Goal: Task Accomplishment & Management: Manage account settings

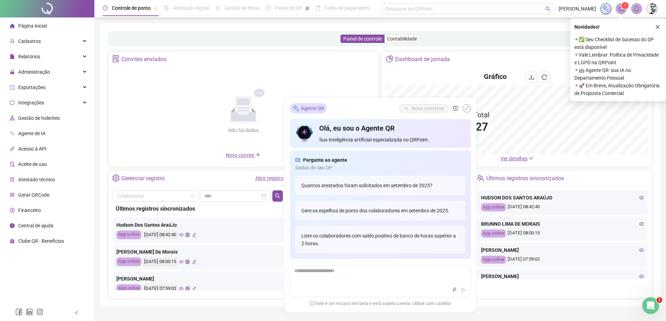
click at [467, 109] on icon "shrink" at bounding box center [466, 108] width 5 height 5
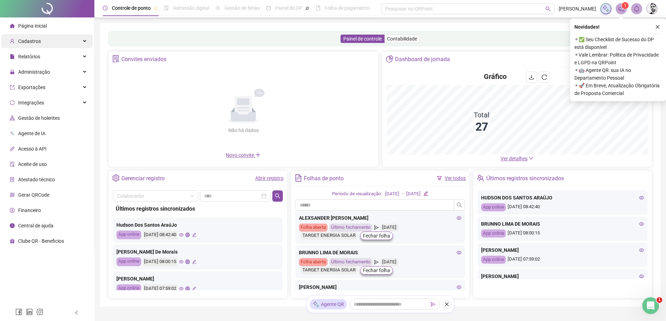
click at [67, 42] on div "Cadastros" at bounding box center [46, 41] width 91 height 14
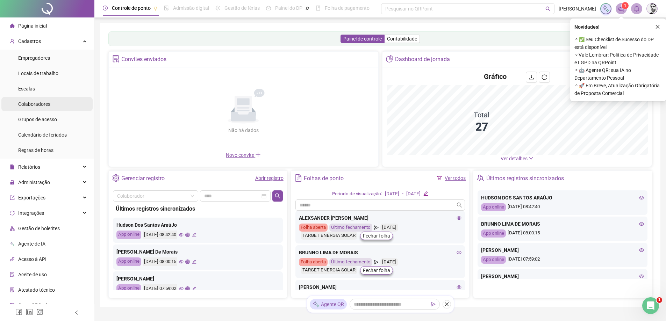
click at [39, 106] on span "Colaboradores" at bounding box center [34, 104] width 32 height 6
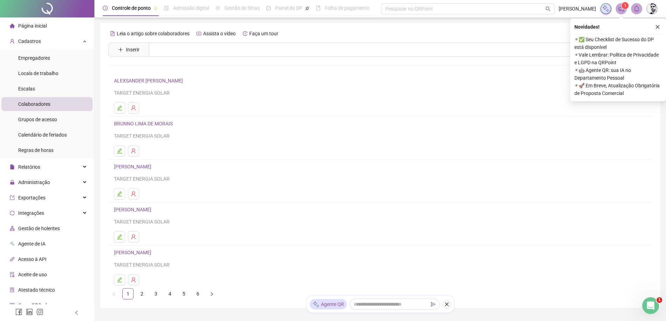
click at [146, 295] on link "2" at bounding box center [142, 294] width 10 height 10
click at [159, 295] on link "3" at bounding box center [156, 294] width 10 height 10
click at [169, 294] on link "4" at bounding box center [170, 294] width 10 height 10
click at [135, 166] on link "[PERSON_NAME]" at bounding box center [133, 167] width 39 height 6
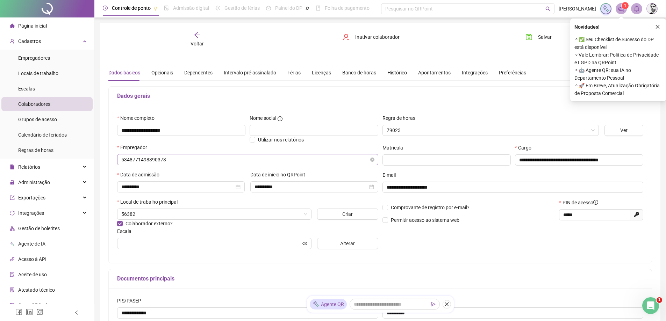
type input "**********"
click at [438, 74] on div "Apontamentos" at bounding box center [434, 73] width 33 height 8
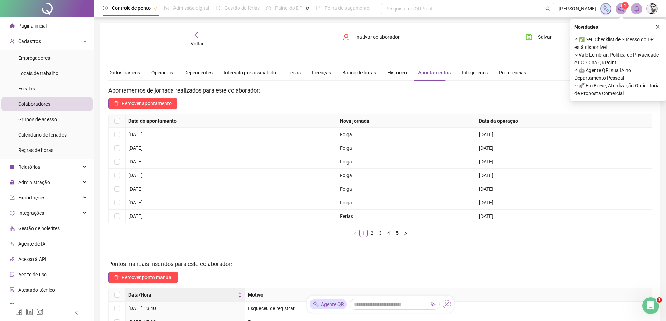
click at [446, 304] on icon "close" at bounding box center [446, 304] width 5 height 5
click at [665, 26] on div "Novidades ! ⚬ ✅ Seu Checklist de Sucesso do DP está disponível ⚬ Vale Lembrar: …" at bounding box center [618, 60] width 96 height 83
click at [660, 26] on button "button" at bounding box center [657, 27] width 8 height 8
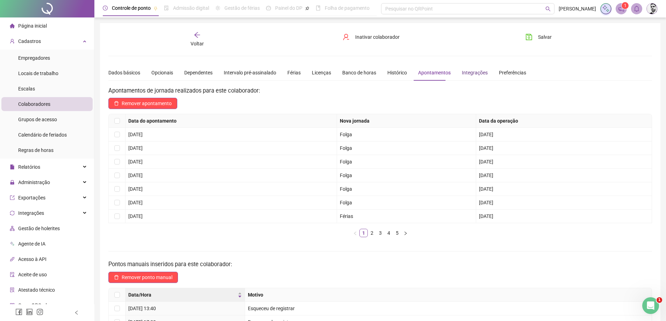
click at [478, 72] on div "Integrações" at bounding box center [475, 73] width 26 height 8
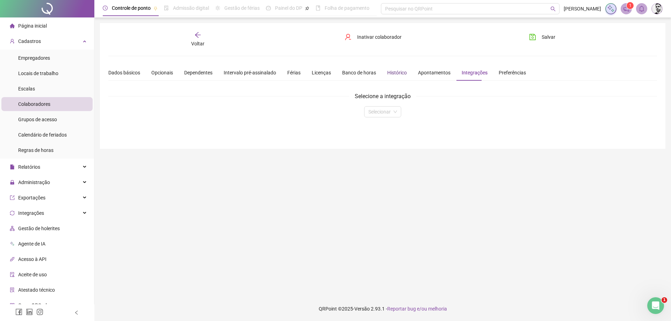
click at [391, 75] on div "Histórico" at bounding box center [397, 73] width 20 height 8
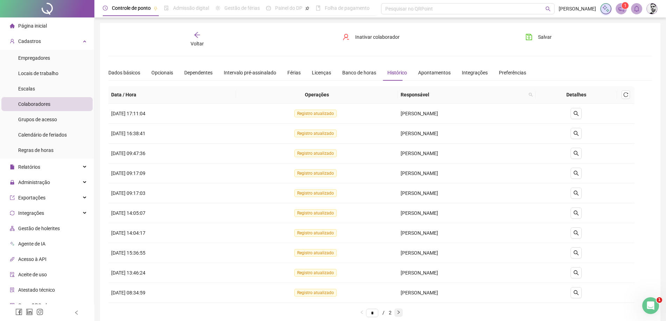
click at [403, 315] on button "button" at bounding box center [398, 313] width 8 height 8
type input "*"
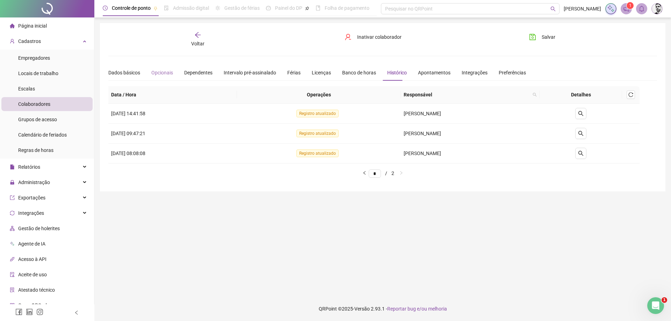
click at [162, 77] on div "Opcionais" at bounding box center [162, 73] width 22 height 16
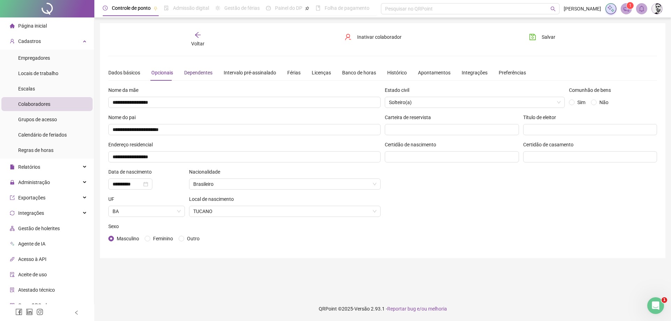
click at [201, 74] on div "Dependentes" at bounding box center [198, 73] width 28 height 8
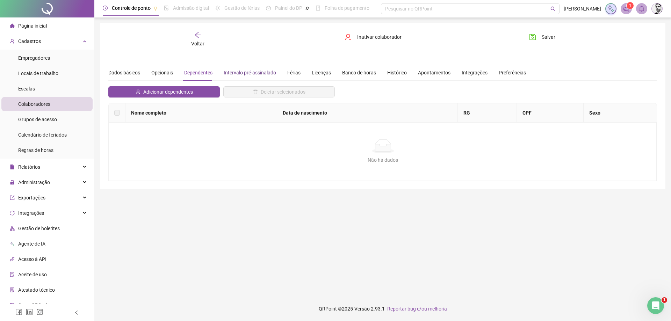
click at [238, 71] on div "Intervalo pré-assinalado" at bounding box center [250, 73] width 52 height 8
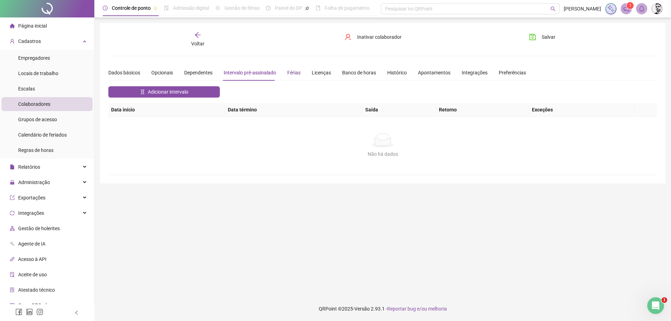
click at [294, 72] on div "Férias" at bounding box center [293, 73] width 13 height 8
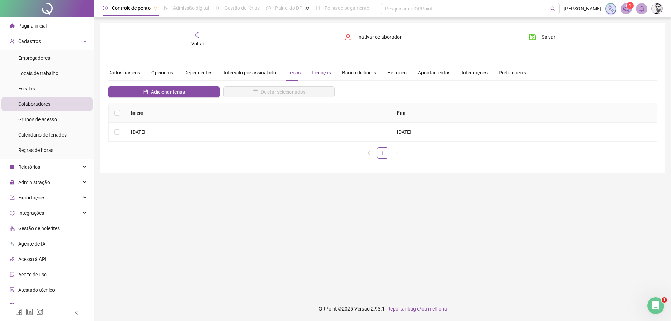
click at [324, 72] on div "Licenças" at bounding box center [321, 73] width 19 height 8
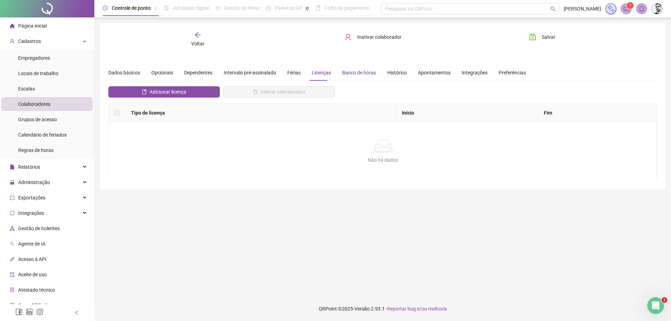
click at [347, 73] on div "Banco de horas" at bounding box center [359, 73] width 34 height 8
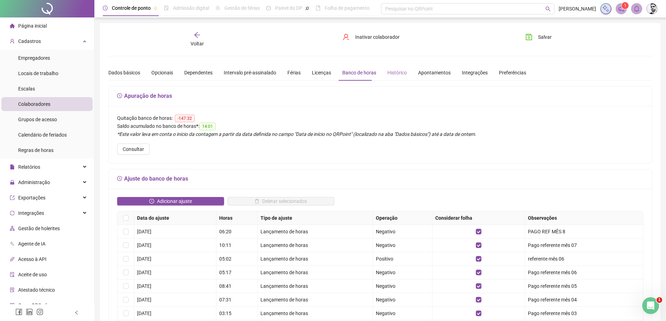
click at [400, 77] on div "Histórico" at bounding box center [397, 73] width 20 height 16
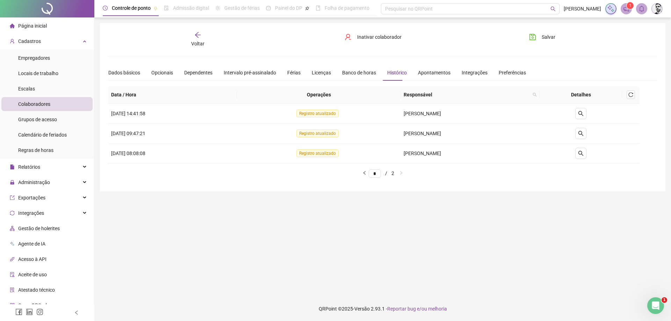
click at [413, 73] on div "Dados básicos Opcionais Dependentes Intervalo pré-assinalado Férias Licenças Ba…" at bounding box center [317, 73] width 418 height 16
click at [418, 73] on div "Apontamentos" at bounding box center [434, 73] width 33 height 8
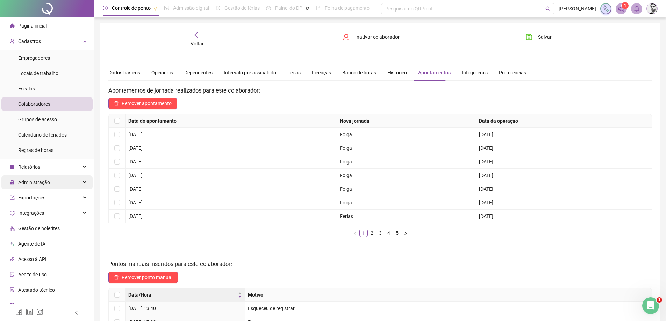
click at [33, 184] on span "Administração" at bounding box center [34, 183] width 32 height 6
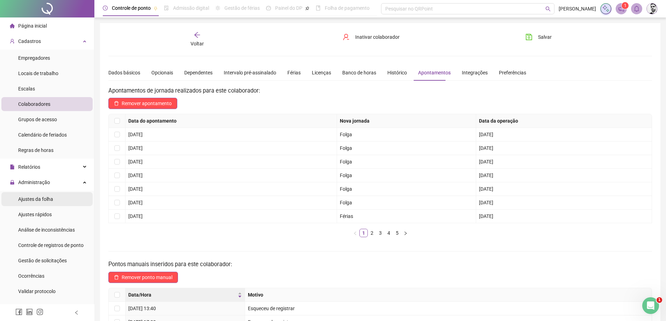
click at [39, 205] on div "Ajustes da folha" at bounding box center [35, 199] width 35 height 14
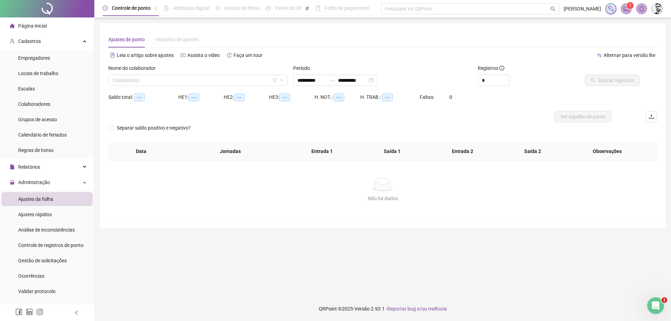
type input "**********"
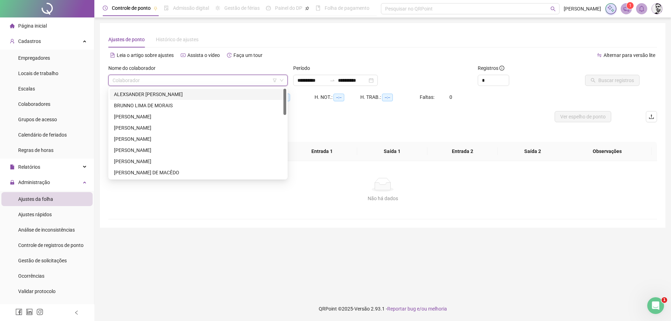
click at [224, 81] on input "search" at bounding box center [195, 80] width 165 height 10
click at [326, 126] on div "Separar saldo positivo e negativo?" at bounding box center [382, 132] width 549 height 20
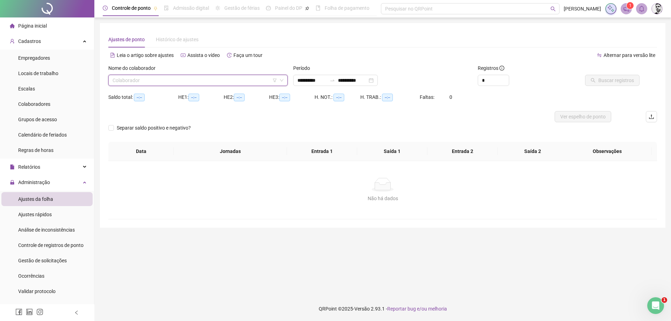
click at [223, 82] on input "search" at bounding box center [195, 80] width 165 height 10
click at [154, 215] on div "Não há dados Não há dados" at bounding box center [382, 190] width 549 height 58
click at [228, 80] on input "search" at bounding box center [195, 80] width 165 height 10
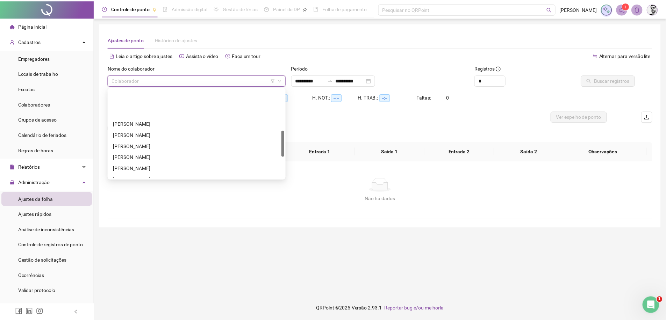
scroll to position [140, 0]
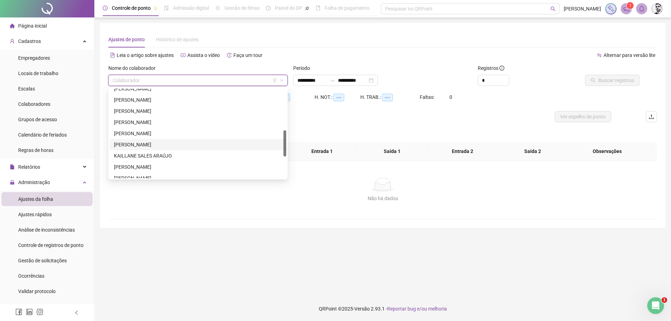
click at [134, 146] on div "[PERSON_NAME]" at bounding box center [198, 145] width 168 height 8
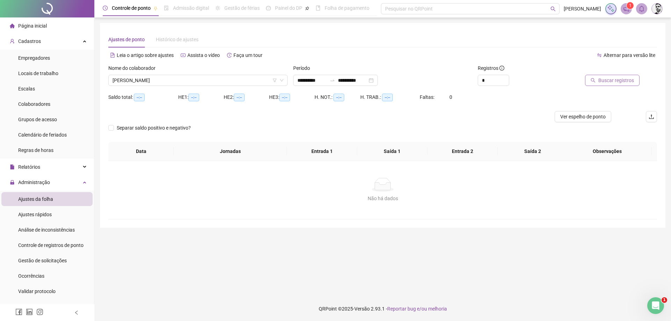
click at [635, 83] on button "Buscar registros" at bounding box center [612, 80] width 55 height 11
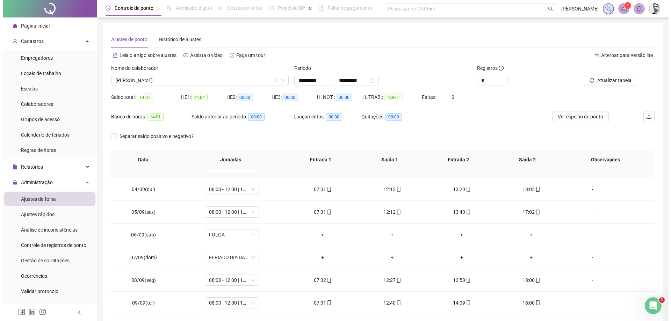
scroll to position [70, 0]
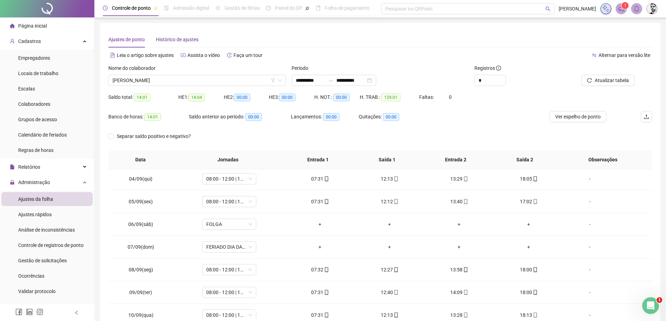
click at [176, 41] on span "Histórico de ajustes" at bounding box center [177, 40] width 43 height 6
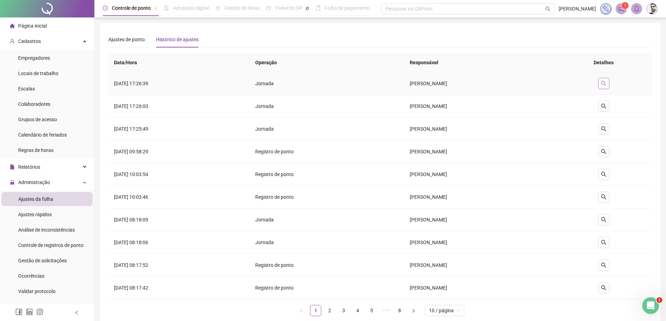
click at [606, 83] on icon "search" at bounding box center [604, 84] width 6 height 6
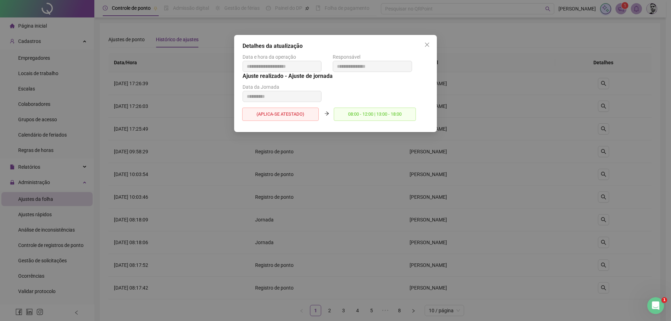
click at [324, 114] on icon "arrow-right" at bounding box center [326, 113] width 5 height 5
click at [327, 113] on icon "arrow-right" at bounding box center [326, 113] width 5 height 5
click at [426, 44] on icon "close" at bounding box center [427, 45] width 4 height 4
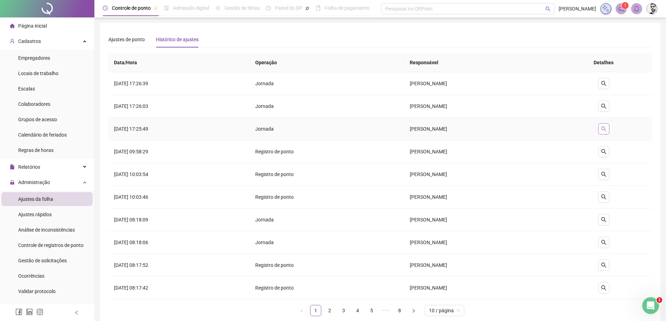
click at [606, 130] on icon "search" at bounding box center [604, 129] width 6 height 6
type input "**********"
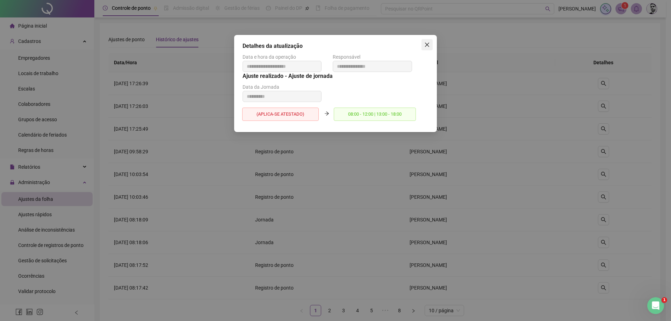
click at [431, 42] on span "Close" at bounding box center [427, 45] width 11 height 6
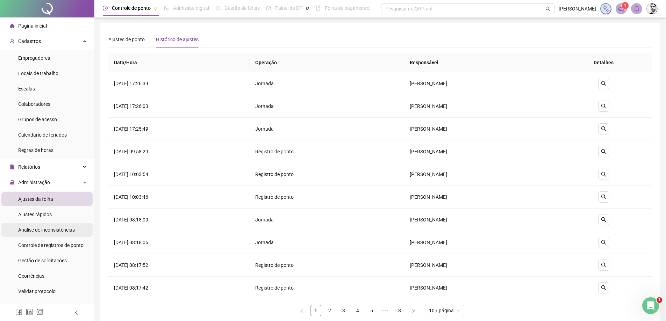
click at [46, 228] on span "Análise de inconsistências" at bounding box center [46, 230] width 57 height 6
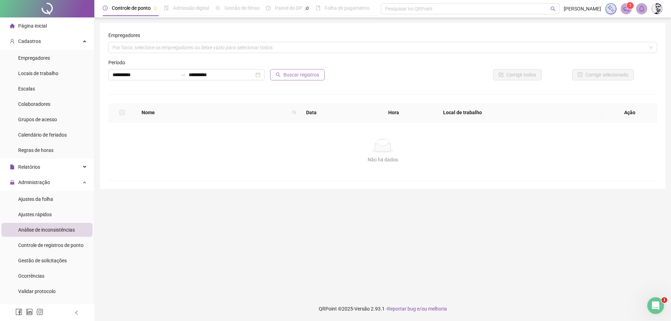
click at [293, 76] on span "Buscar registros" at bounding box center [301, 75] width 36 height 8
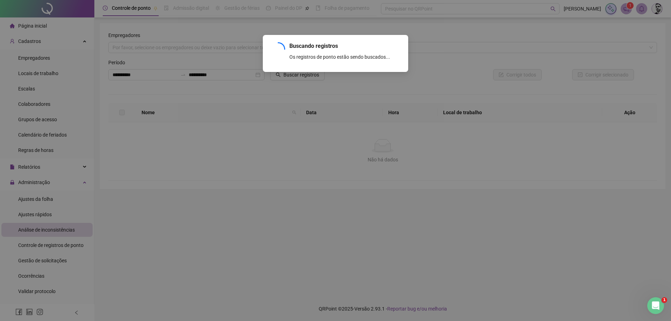
click at [153, 48] on div "Buscando registros Os registros de ponto estão sendo buscados... OK" at bounding box center [335, 160] width 671 height 321
click at [135, 196] on div "Buscando registros Os registros de ponto estão sendo buscados... OK" at bounding box center [335, 160] width 671 height 321
click at [345, 102] on div "Buscando registros Os registros de ponto estão sendo buscados... OK" at bounding box center [335, 160] width 671 height 321
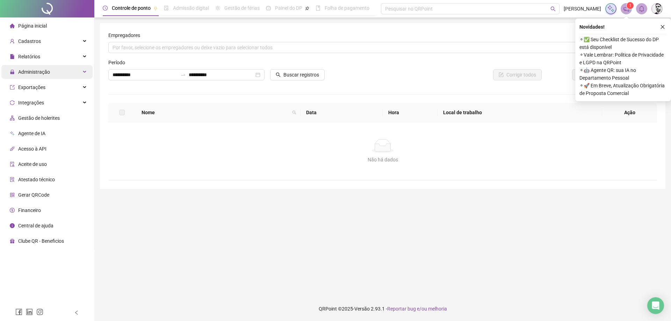
click at [32, 71] on span "Administração" at bounding box center [34, 72] width 32 height 6
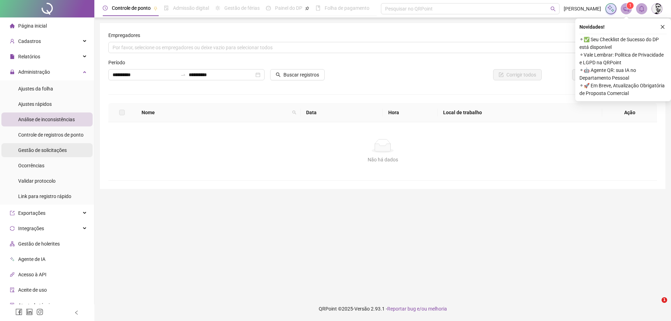
click at [45, 150] on span "Gestão de solicitações" at bounding box center [42, 151] width 49 height 6
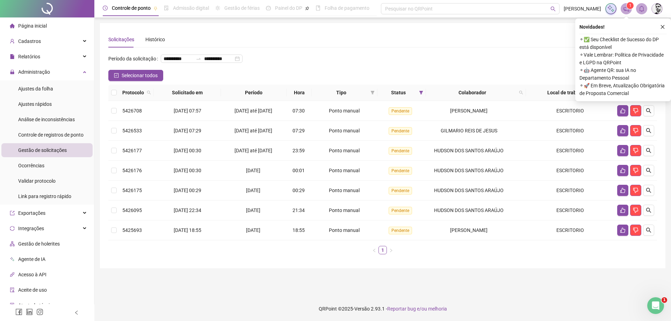
drag, startPoint x: 662, startPoint y: 28, endPoint x: 655, endPoint y: 33, distance: 9.0
click at [655, 33] on div "Novidades ! ⚬ ✅ Seu Checklist de Sucesso do DP está disponível ⚬ Vale Lembrar: …" at bounding box center [623, 60] width 96 height 83
click at [419, 95] on icon "filter" at bounding box center [421, 93] width 4 height 4
click at [389, 137] on label at bounding box center [387, 141] width 6 height 8
click at [415, 154] on span "OK" at bounding box center [415, 155] width 7 height 8
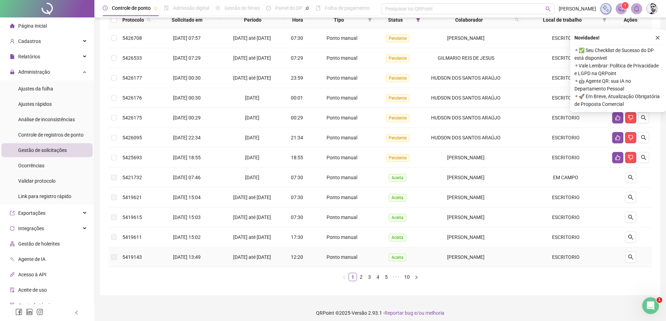
scroll to position [88, 0]
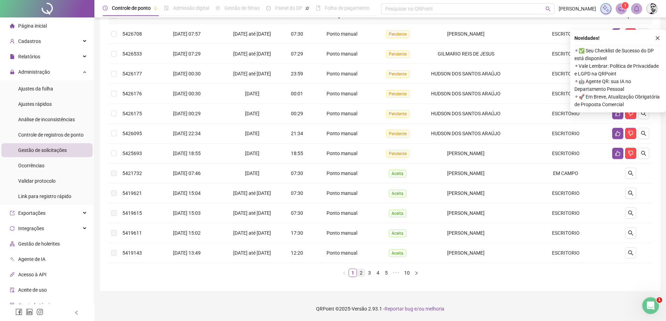
click at [361, 273] on link "2" at bounding box center [361, 273] width 8 height 8
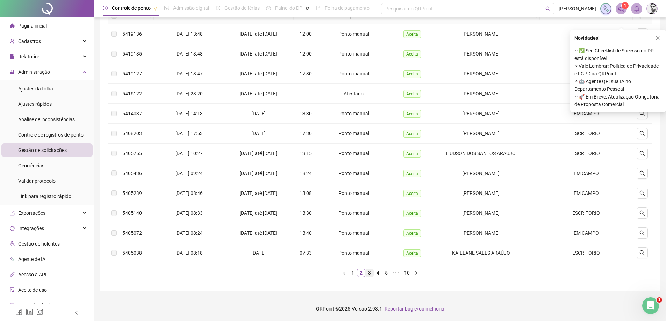
click at [369, 274] on link "3" at bounding box center [370, 273] width 8 height 8
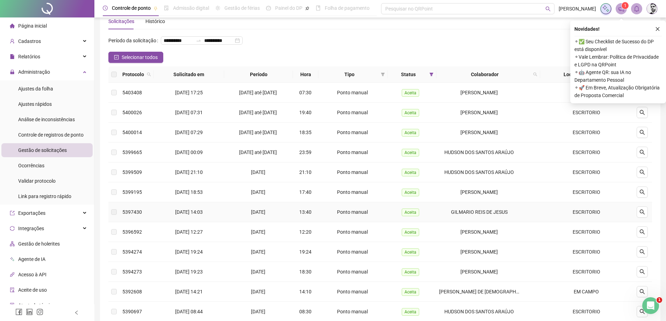
scroll to position [53, 0]
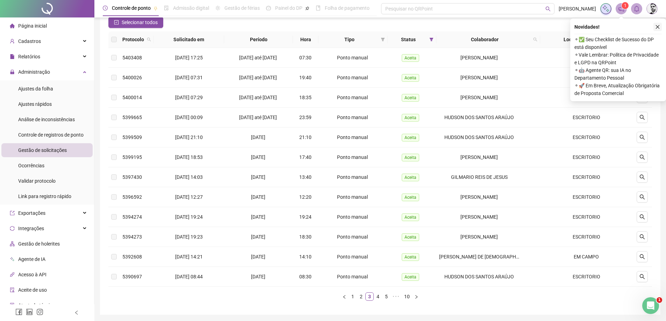
click at [655, 27] on button "button" at bounding box center [657, 27] width 8 height 8
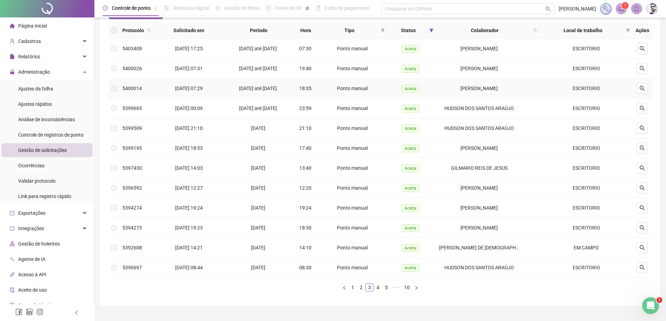
scroll to position [70, 0]
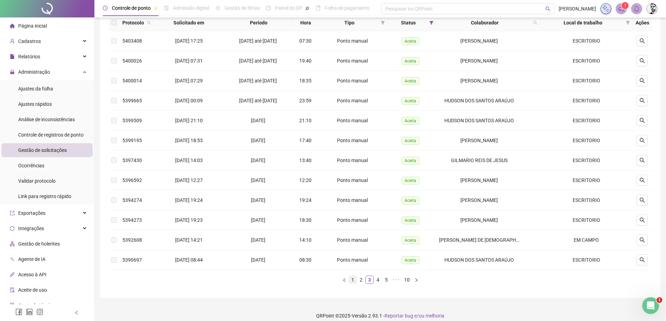
click at [351, 284] on link "1" at bounding box center [353, 280] width 8 height 8
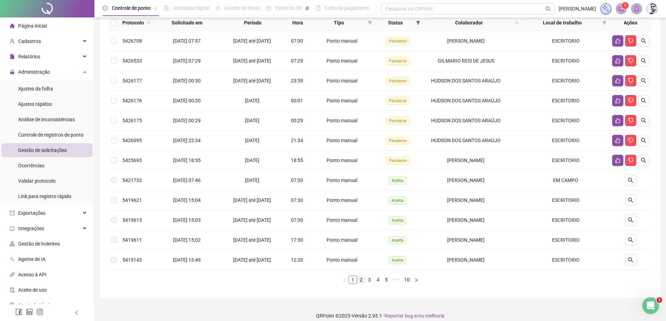
click at [362, 284] on link "2" at bounding box center [361, 280] width 8 height 8
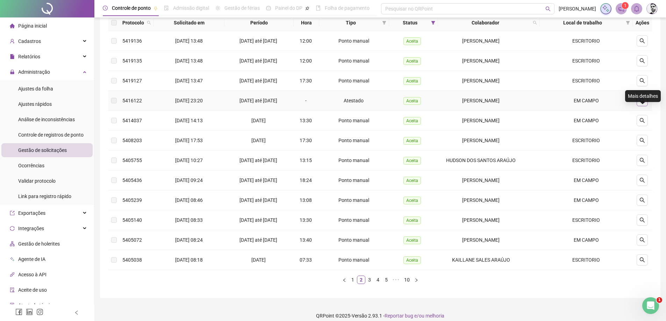
click at [643, 103] on icon "search" at bounding box center [642, 100] width 5 height 5
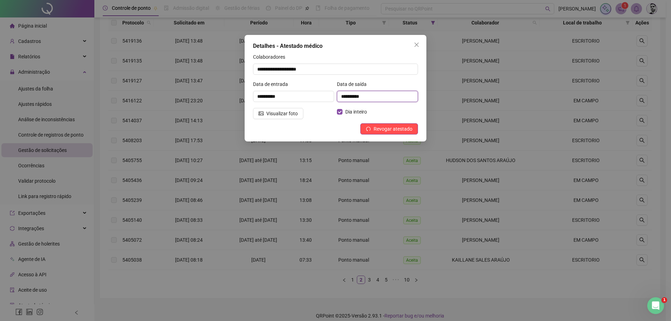
click at [359, 95] on input "**********" at bounding box center [377, 96] width 81 height 11
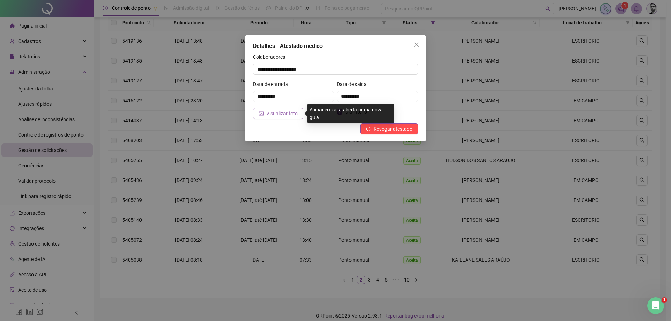
click at [278, 113] on span "Visualizar foto" at bounding box center [281, 114] width 31 height 8
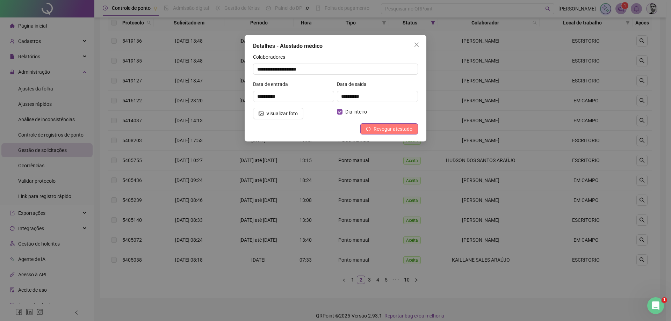
click at [383, 130] on span "Revogar atestado" at bounding box center [393, 129] width 39 height 8
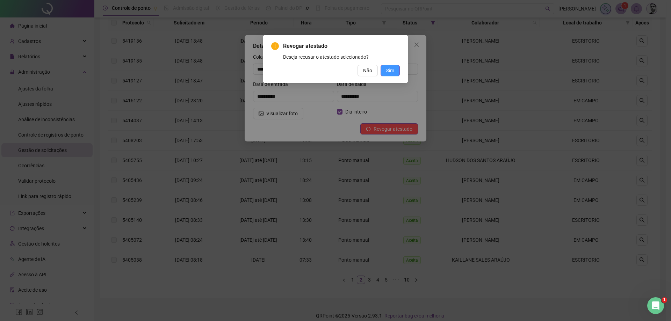
click at [389, 71] on span "Sim" at bounding box center [390, 71] width 8 height 8
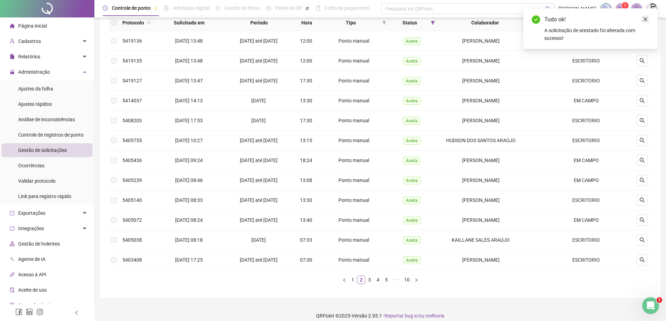
click at [647, 19] on icon "close" at bounding box center [645, 19] width 5 height 5
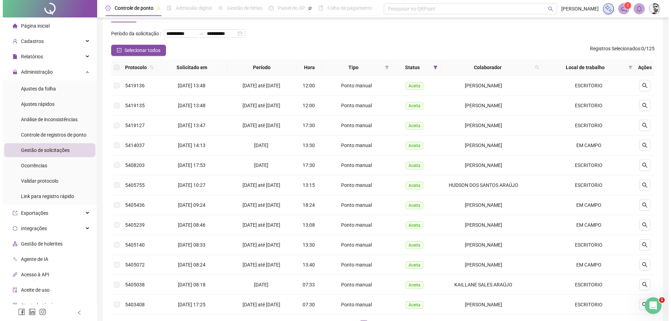
scroll to position [0, 0]
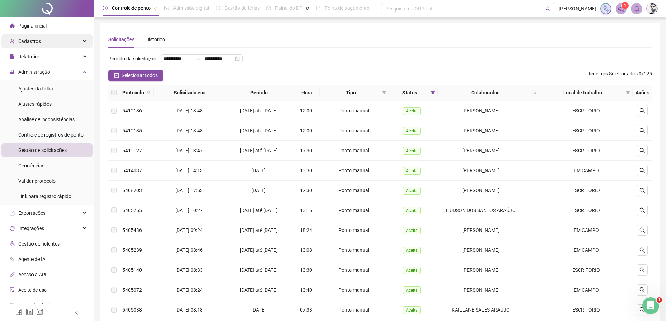
click at [30, 44] on span "Cadastros" at bounding box center [25, 41] width 31 height 14
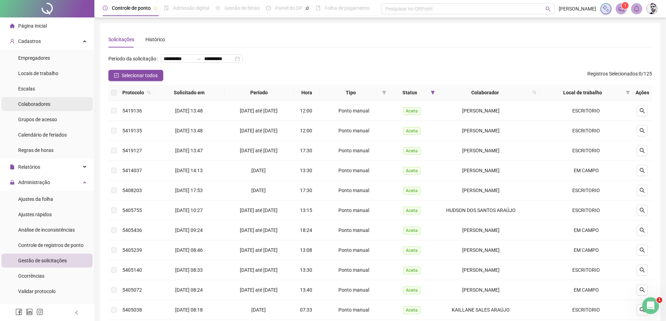
click at [36, 103] on span "Colaboradores" at bounding box center [34, 104] width 32 height 6
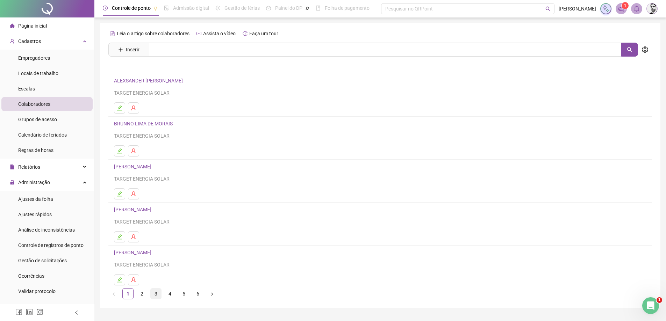
click at [158, 295] on link "3" at bounding box center [156, 294] width 10 height 10
click at [170, 297] on link "4" at bounding box center [170, 294] width 10 height 10
click at [136, 166] on link "[PERSON_NAME]" at bounding box center [133, 167] width 39 height 6
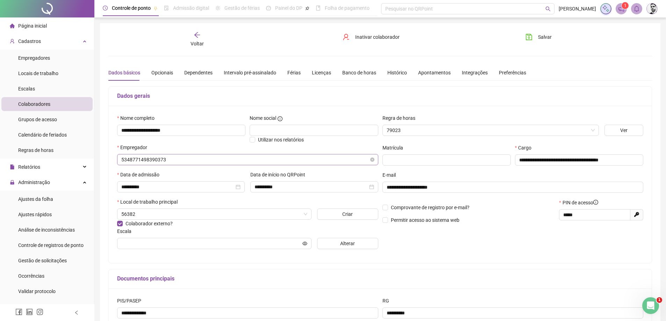
type input "**********"
click at [34, 200] on span "Ajustes da folha" at bounding box center [35, 199] width 35 height 6
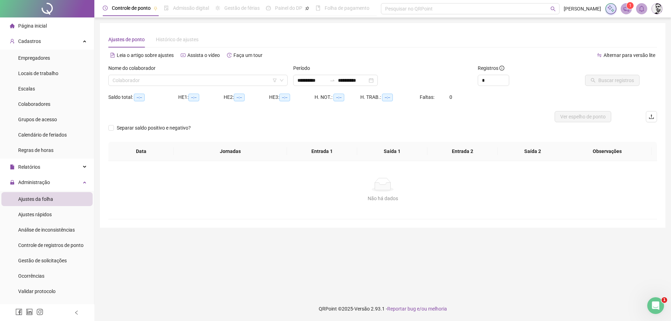
type input "**********"
click at [41, 263] on span "Gestão de solicitações" at bounding box center [42, 261] width 49 height 6
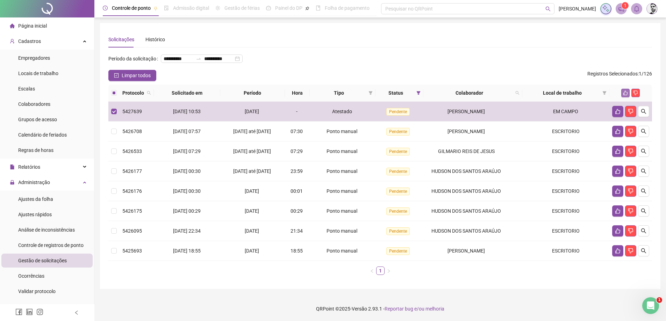
click at [630, 97] on button "button" at bounding box center [625, 93] width 8 height 8
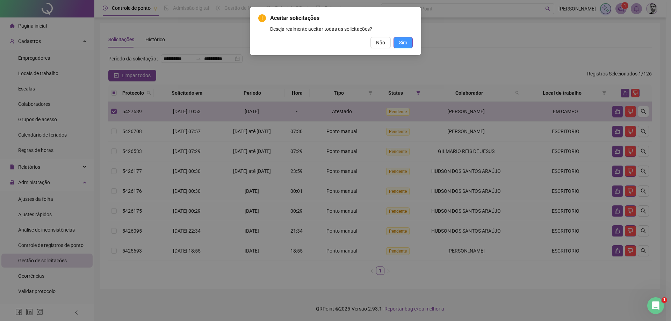
click at [409, 41] on button "Sim" at bounding box center [403, 42] width 19 height 11
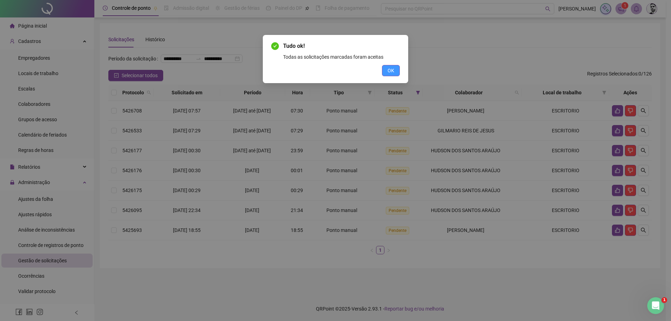
click at [393, 69] on span "OK" at bounding box center [391, 71] width 7 height 8
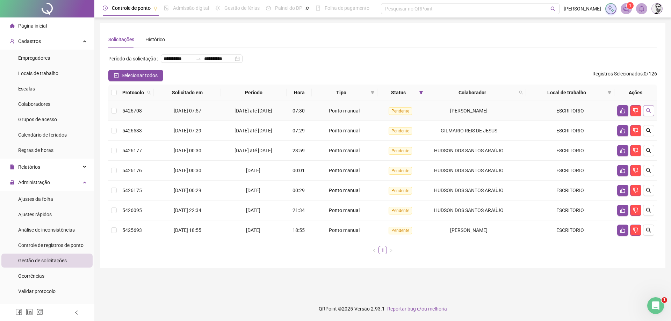
click at [647, 114] on icon "search" at bounding box center [649, 111] width 6 height 6
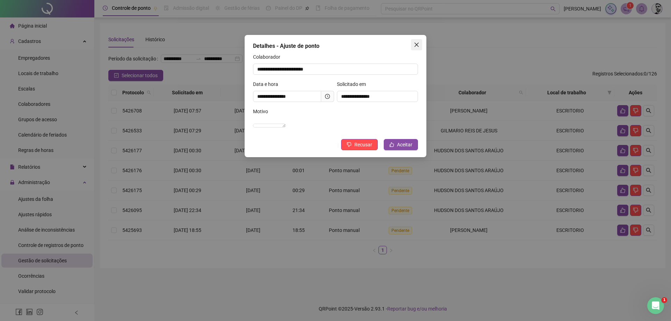
click at [417, 43] on icon "close" at bounding box center [417, 45] width 6 height 6
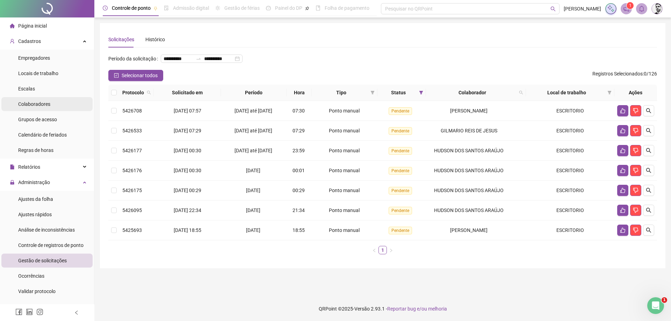
click at [36, 103] on span "Colaboradores" at bounding box center [34, 104] width 32 height 6
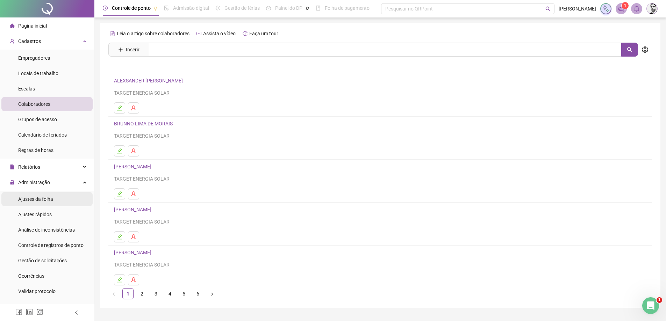
click at [35, 200] on span "Ajustes da folha" at bounding box center [35, 199] width 35 height 6
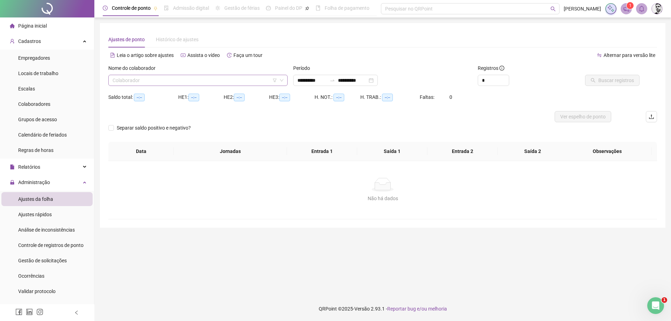
drag, startPoint x: 156, startPoint y: 91, endPoint x: 156, endPoint y: 85, distance: 6.3
click at [156, 87] on div "Nome do colaborador Colaborador" at bounding box center [198, 77] width 185 height 27
click at [156, 82] on input "search" at bounding box center [195, 80] width 165 height 10
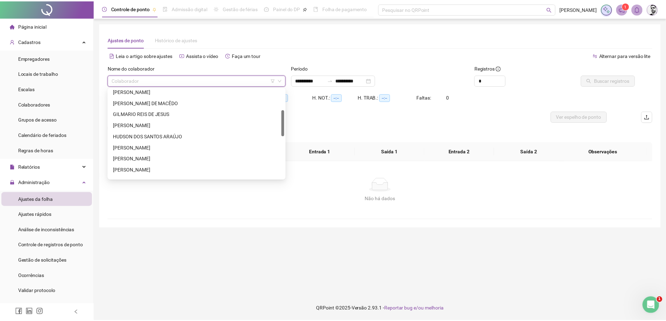
scroll to position [35, 0]
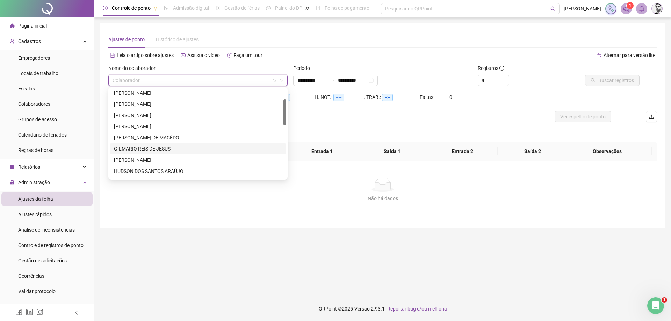
click at [126, 148] on div "GILMARIO REIS DE JESUS" at bounding box center [198, 149] width 168 height 8
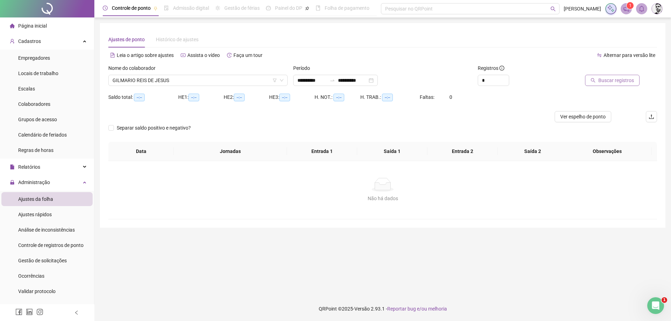
click at [610, 79] on span "Buscar registros" at bounding box center [616, 81] width 36 height 8
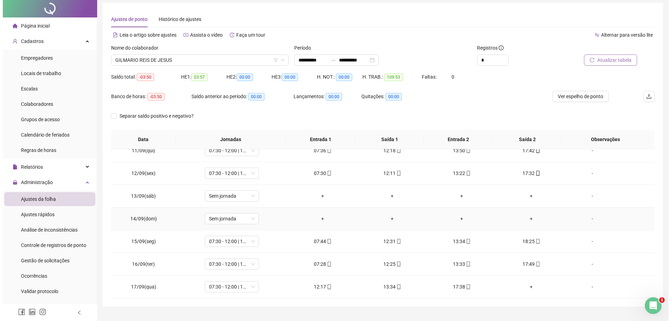
scroll to position [36, 0]
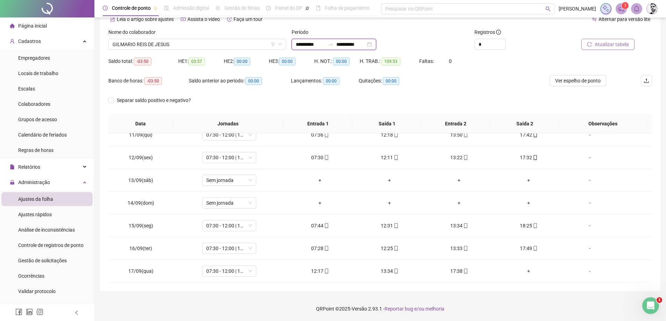
click at [366, 46] on input "**********" at bounding box center [350, 45] width 29 height 8
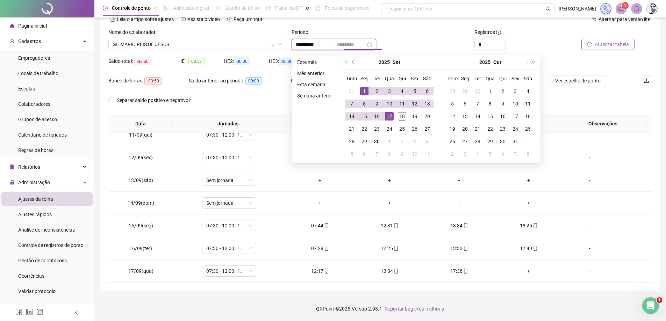
type input "**********"
click at [400, 119] on div "18" at bounding box center [402, 116] width 8 height 8
click at [404, 117] on div "18" at bounding box center [402, 116] width 8 height 8
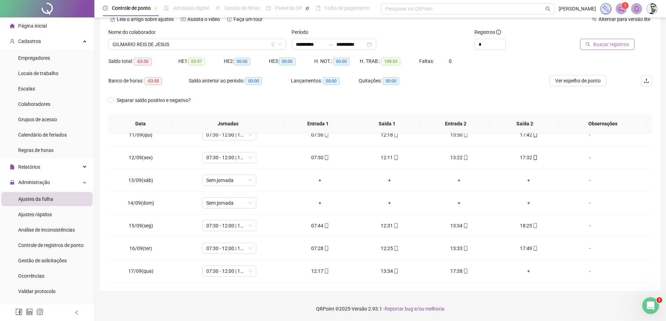
click at [609, 41] on span "Buscar registros" at bounding box center [611, 45] width 36 height 8
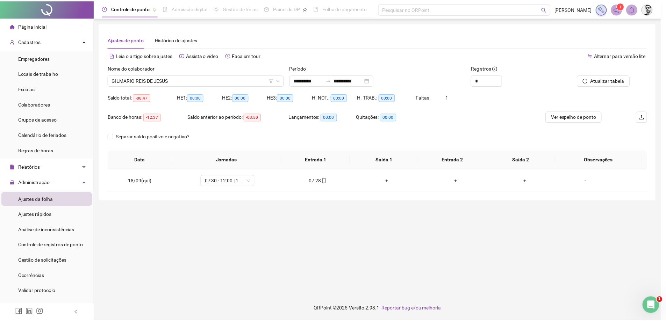
scroll to position [0, 0]
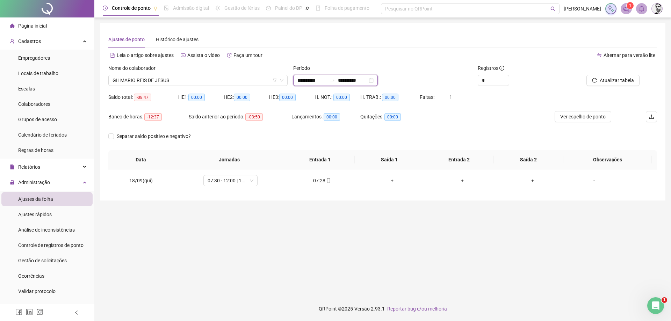
click at [306, 77] on input "**********" at bounding box center [311, 81] width 29 height 8
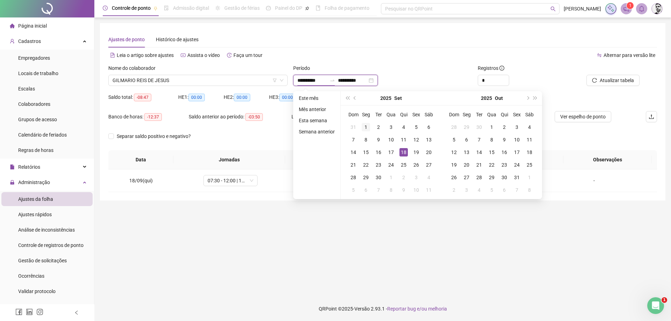
type input "**********"
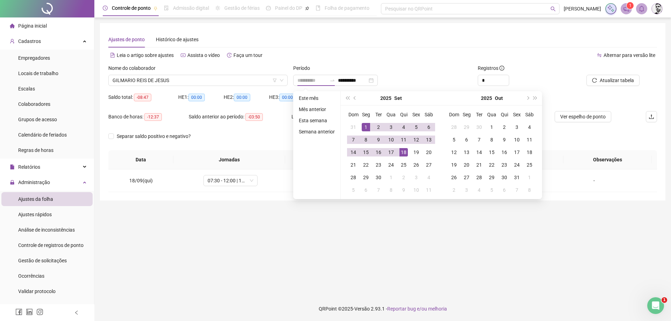
click at [365, 128] on div "1" at bounding box center [366, 127] width 8 height 8
type input "**********"
click at [406, 149] on div "18" at bounding box center [404, 152] width 8 height 8
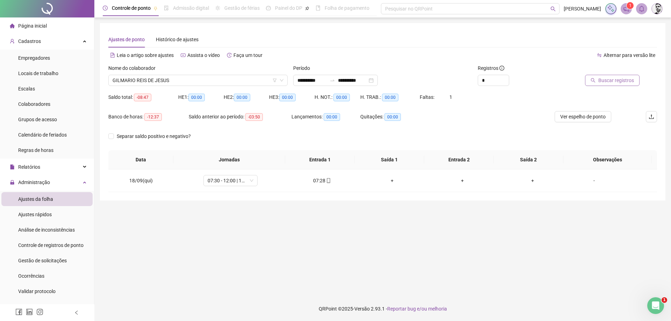
click at [624, 84] on span "Buscar registros" at bounding box center [616, 81] width 36 height 8
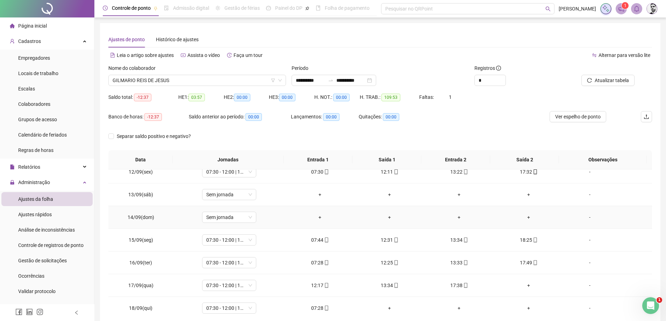
scroll to position [260, 0]
click at [611, 83] on span "Atualizar tabela" at bounding box center [612, 81] width 34 height 8
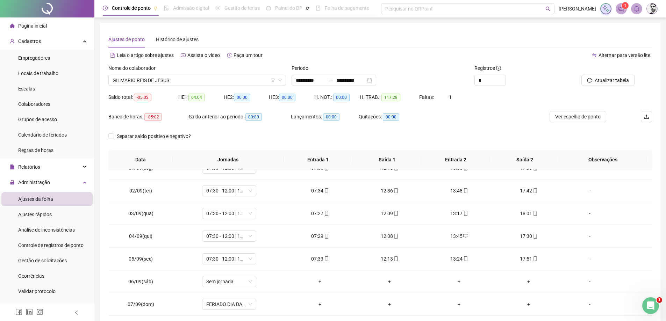
scroll to position [0, 0]
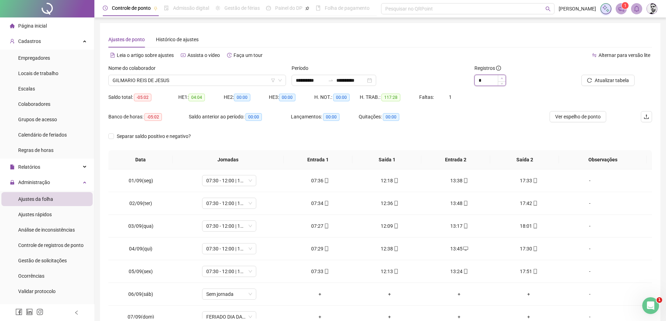
type input "*"
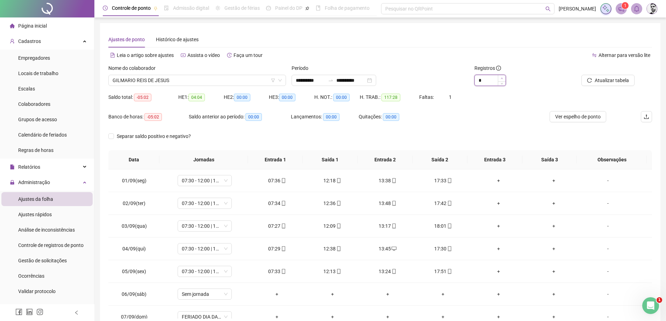
click at [502, 76] on span "Increase Value" at bounding box center [502, 78] width 8 height 6
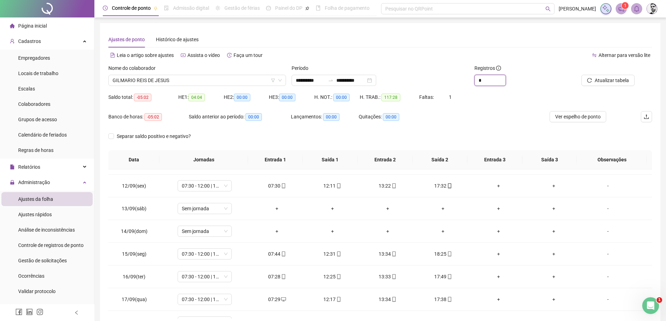
scroll to position [260, 0]
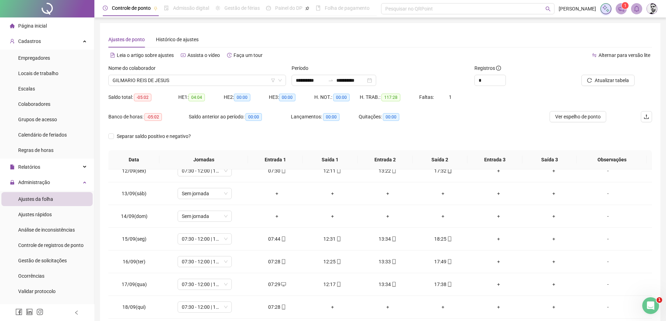
click at [146, 69] on label "Nome do colaborador" at bounding box center [134, 68] width 52 height 8
click at [148, 77] on span "GILMARIO REIS DE JESUS" at bounding box center [197, 80] width 169 height 10
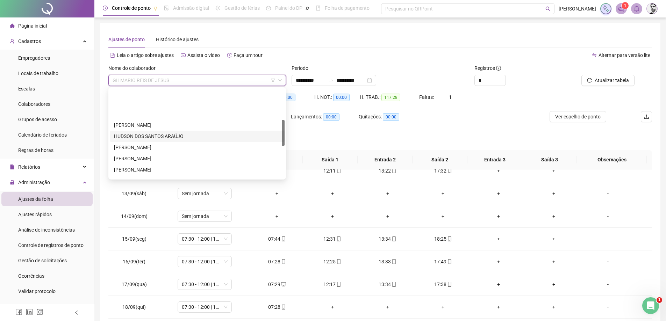
scroll to position [105, 0]
click at [138, 144] on div "[PERSON_NAME]" at bounding box center [197, 146] width 166 height 8
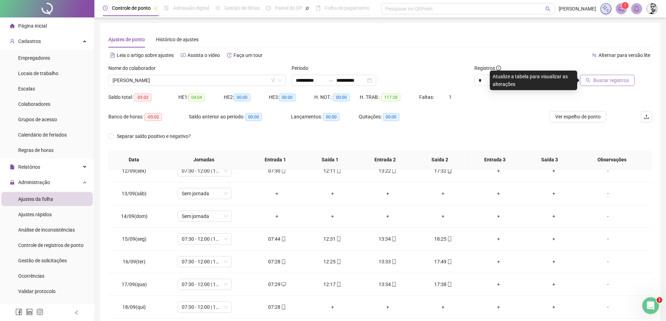
click at [615, 77] on span "Buscar registros" at bounding box center [611, 81] width 36 height 8
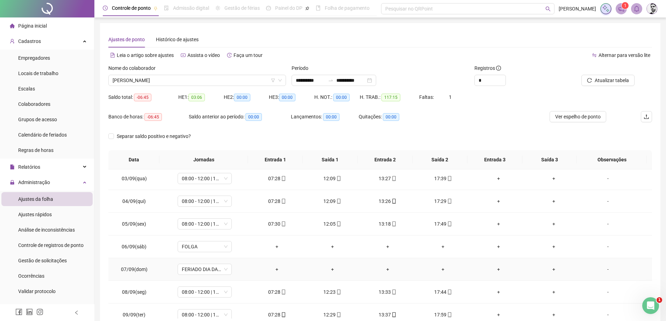
scroll to position [0, 0]
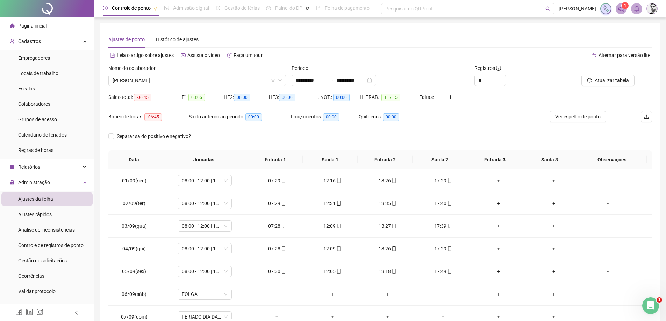
click at [620, 73] on div at bounding box center [600, 69] width 69 height 10
click at [618, 80] on span "Atualizar tabela" at bounding box center [612, 81] width 34 height 8
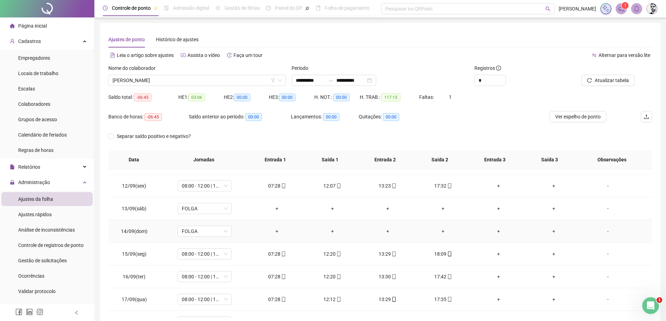
scroll to position [260, 0]
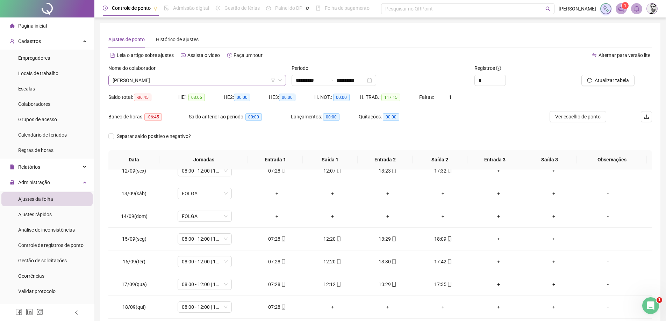
click at [190, 82] on span "[PERSON_NAME]" at bounding box center [197, 80] width 169 height 10
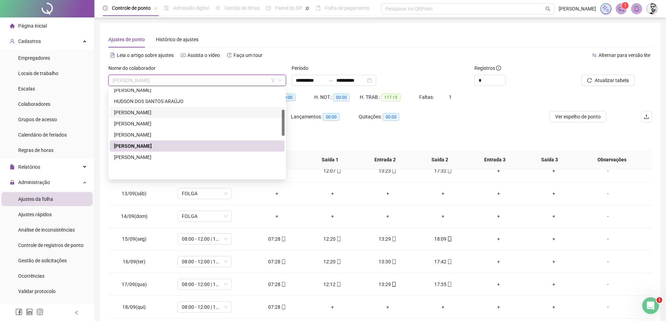
scroll to position [70, 0]
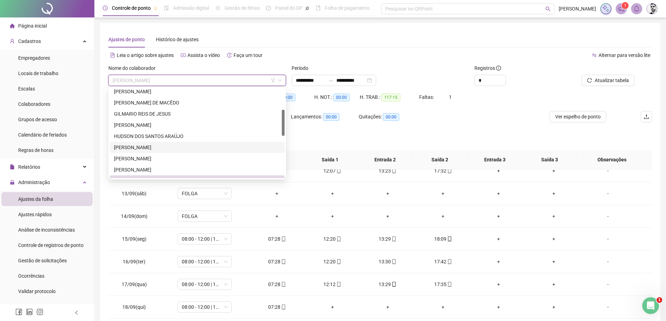
click at [141, 149] on div "[PERSON_NAME]" at bounding box center [197, 148] width 166 height 8
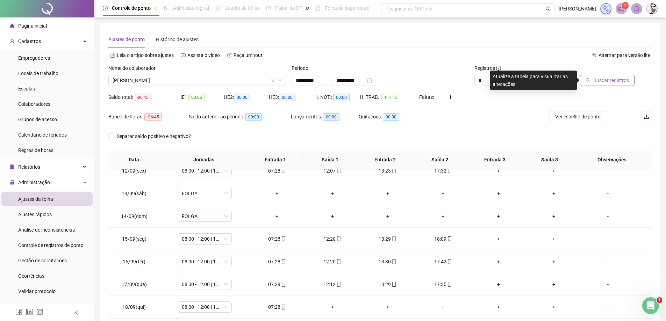
click at [615, 80] on span "Buscar registros" at bounding box center [611, 81] width 36 height 8
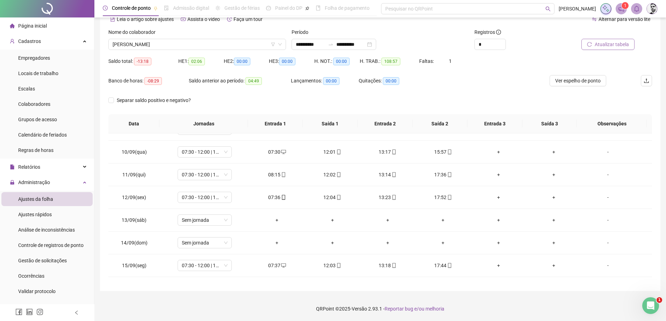
scroll to position [190, 0]
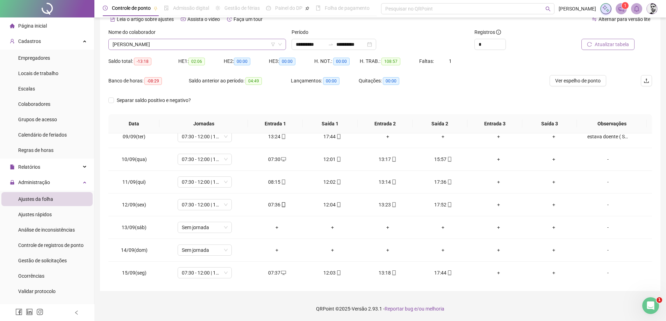
click at [202, 48] on span "[PERSON_NAME]" at bounding box center [197, 44] width 169 height 10
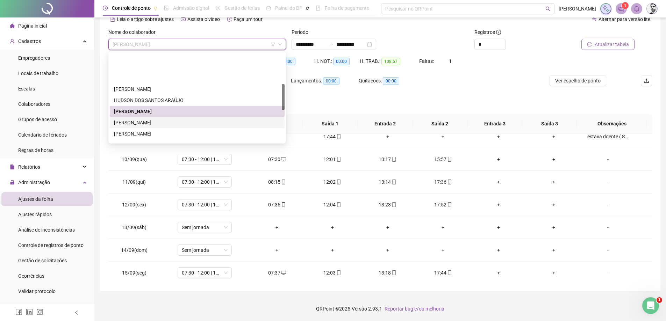
scroll to position [175, 0]
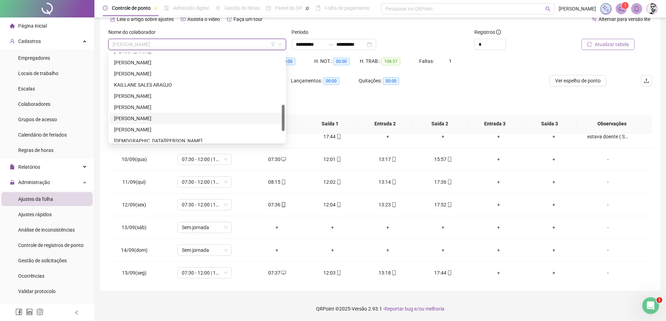
click at [138, 114] on div "[PERSON_NAME]" at bounding box center [197, 118] width 175 height 11
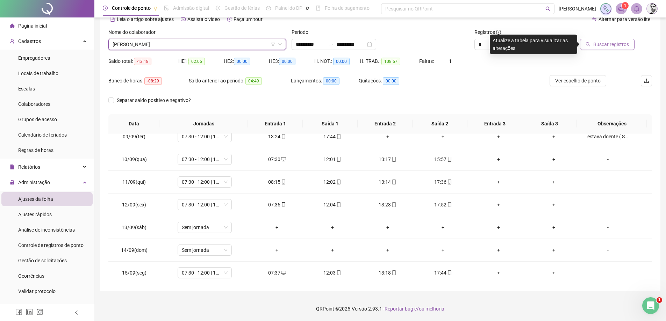
click at [618, 44] on span "Buscar registros" at bounding box center [611, 45] width 36 height 8
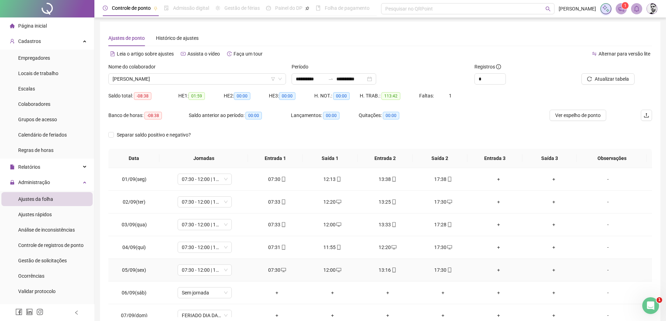
scroll to position [0, 0]
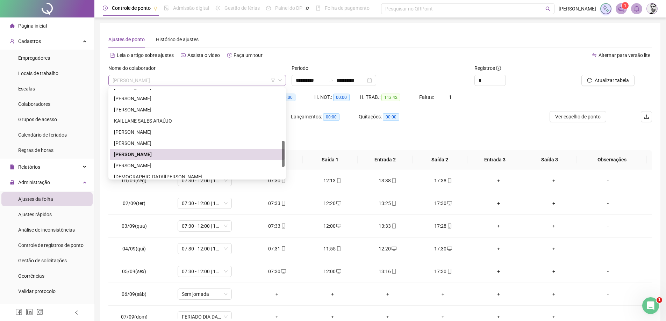
click at [199, 81] on span "[PERSON_NAME]" at bounding box center [197, 80] width 169 height 10
click at [125, 163] on div "[PERSON_NAME]" at bounding box center [197, 166] width 166 height 8
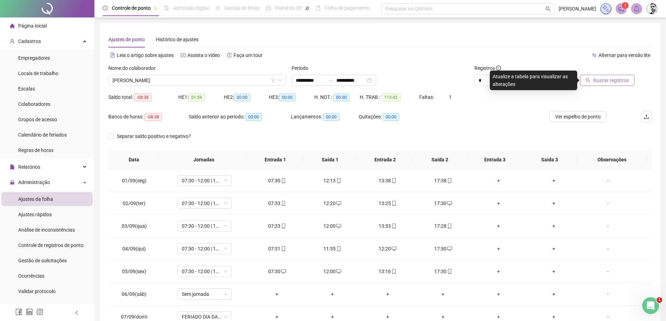
click at [608, 84] on button "Buscar registros" at bounding box center [607, 80] width 55 height 11
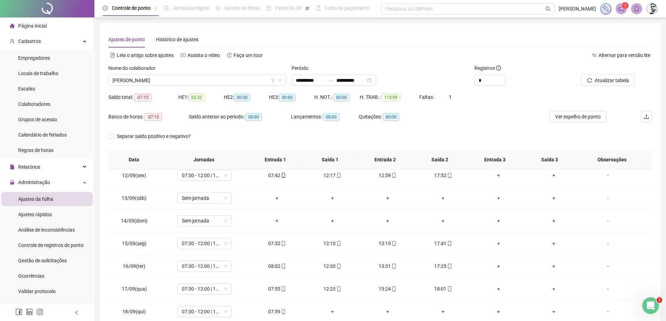
scroll to position [260, 0]
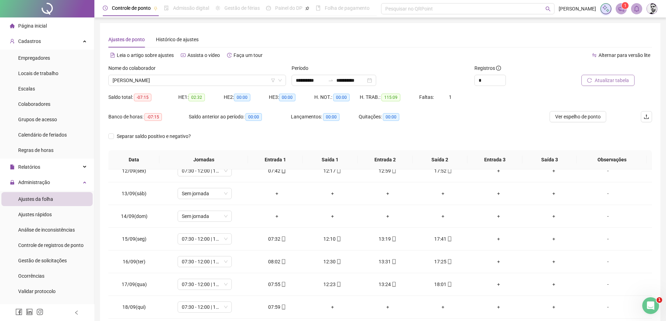
click at [609, 78] on span "Atualizar tabela" at bounding box center [612, 81] width 34 height 8
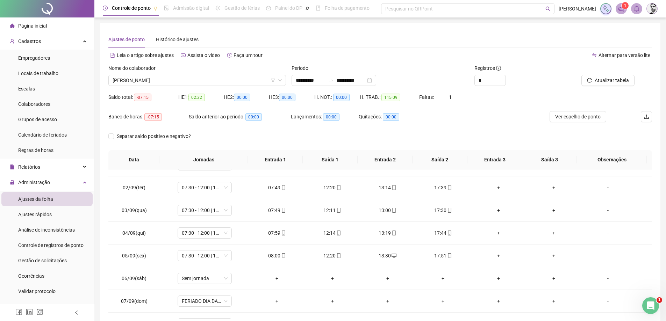
scroll to position [0, 0]
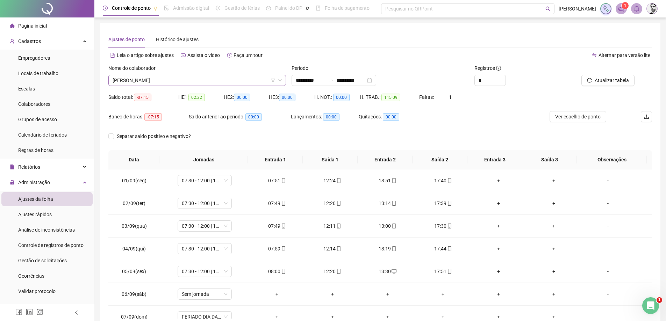
click at [186, 84] on span "[PERSON_NAME]" at bounding box center [197, 80] width 169 height 10
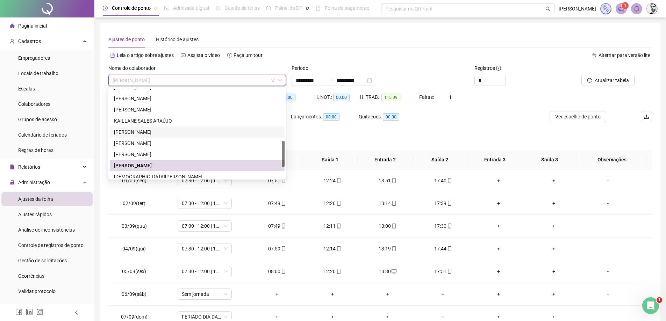
click at [135, 130] on div "[PERSON_NAME]" at bounding box center [197, 132] width 166 height 8
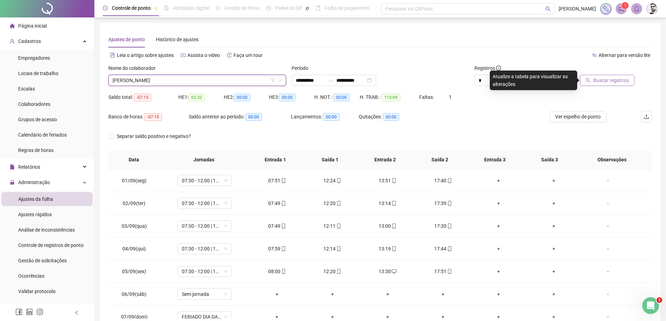
click at [603, 81] on span "Buscar registros" at bounding box center [611, 81] width 36 height 8
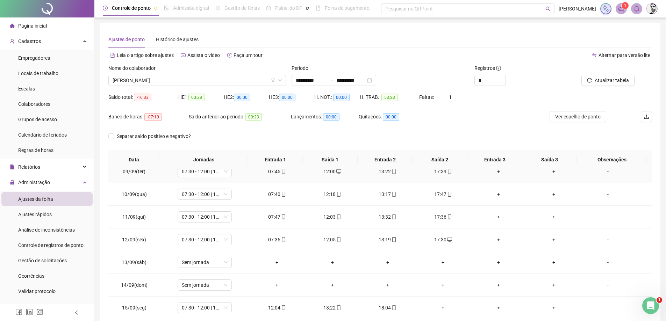
scroll to position [260, 0]
click at [440, 239] on div "+" at bounding box center [443, 239] width 44 height 8
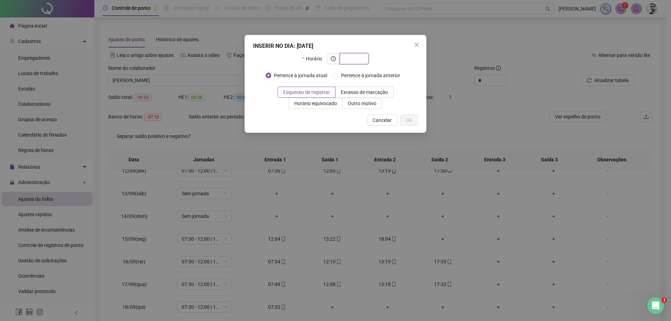
click at [357, 60] on input "text" at bounding box center [353, 59] width 19 height 8
type input "*****"
click at [409, 119] on span "OK" at bounding box center [409, 120] width 7 height 8
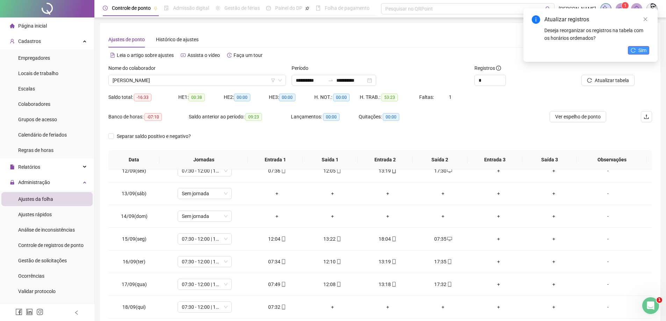
click at [638, 48] on button "Sim" at bounding box center [638, 50] width 21 height 8
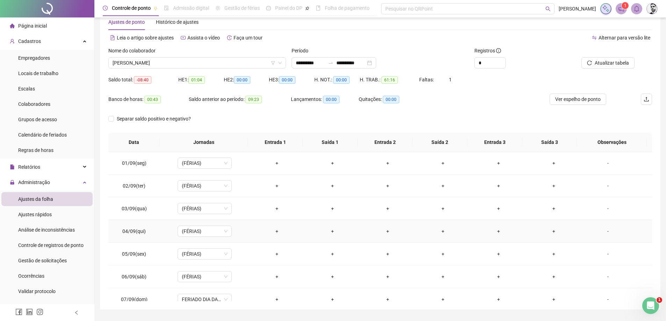
scroll to position [0, 0]
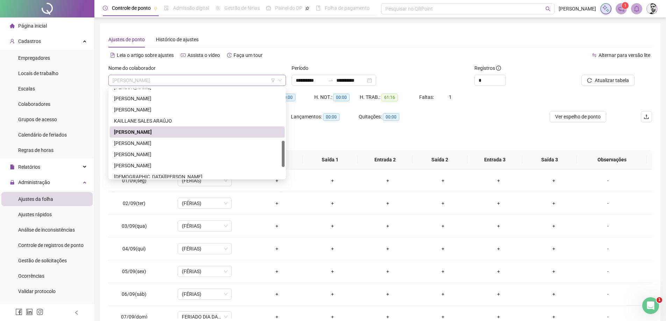
click at [178, 77] on span "[PERSON_NAME]" at bounding box center [197, 80] width 169 height 10
click at [131, 121] on div "KAILLANE SALES ARAÚJO" at bounding box center [197, 121] width 166 height 8
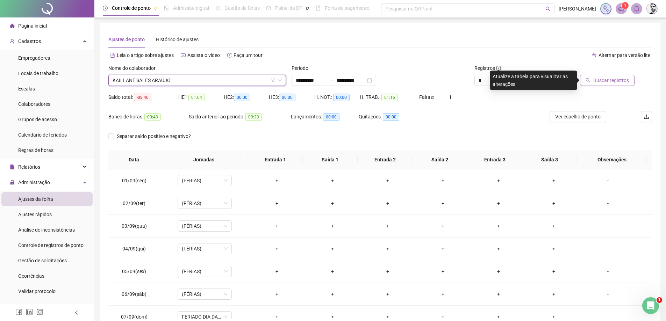
click at [605, 77] on span "Buscar registros" at bounding box center [611, 81] width 36 height 8
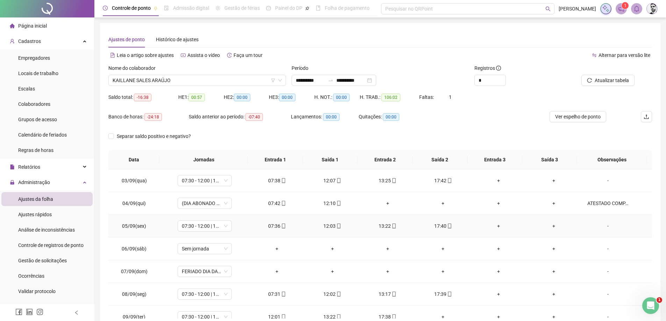
scroll to position [70, 0]
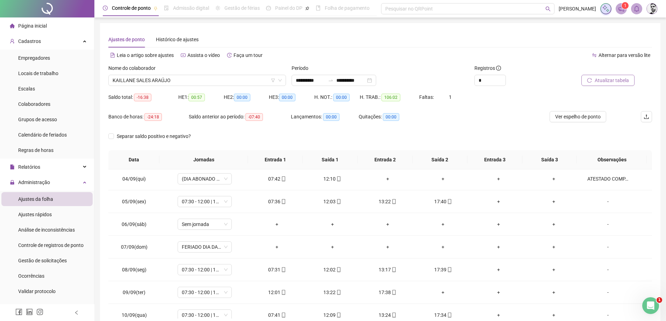
click at [601, 82] on span "Atualizar tabela" at bounding box center [612, 81] width 34 height 8
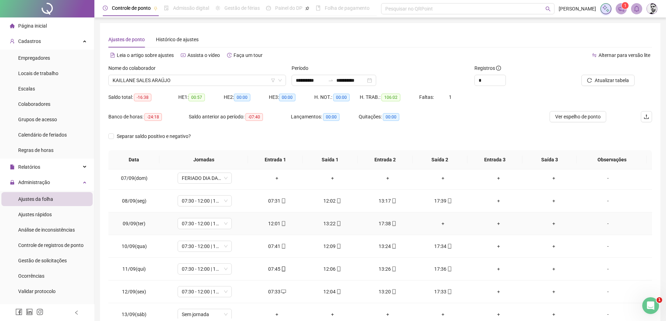
scroll to position [155, 0]
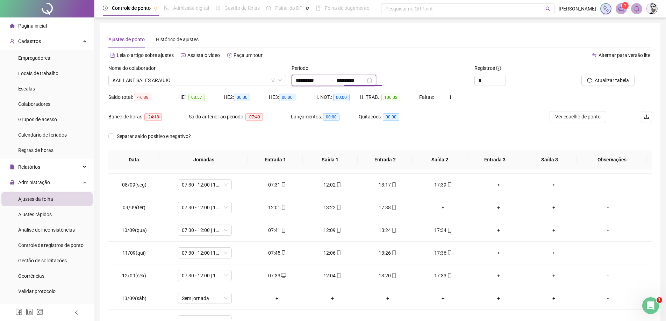
click at [362, 81] on input "**********" at bounding box center [350, 81] width 29 height 8
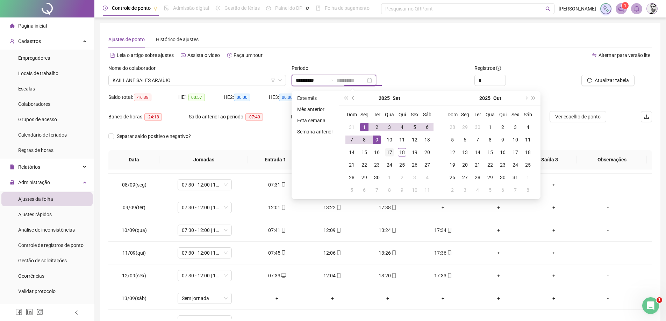
type input "**********"
click at [390, 154] on div "17" at bounding box center [389, 152] width 8 height 8
type input "**********"
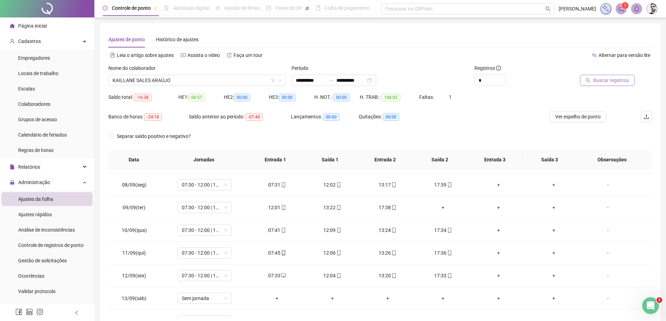
click at [623, 82] on span "Buscar registros" at bounding box center [611, 81] width 36 height 8
click at [602, 80] on span "Atualizar tabela" at bounding box center [612, 81] width 34 height 8
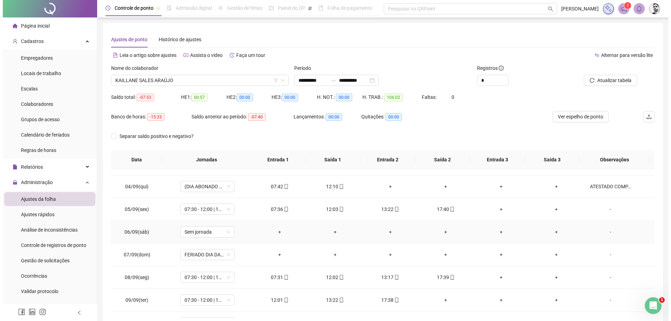
scroll to position [97, 0]
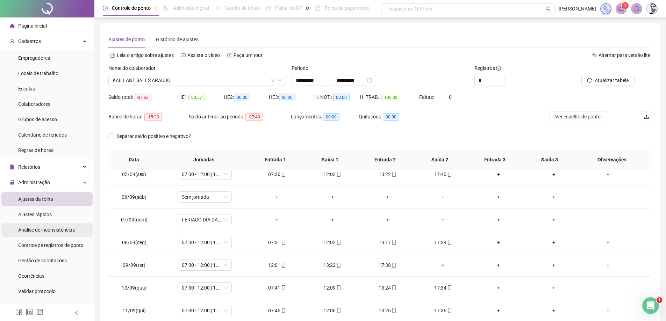
click at [42, 230] on span "Análise de inconsistências" at bounding box center [46, 230] width 57 height 6
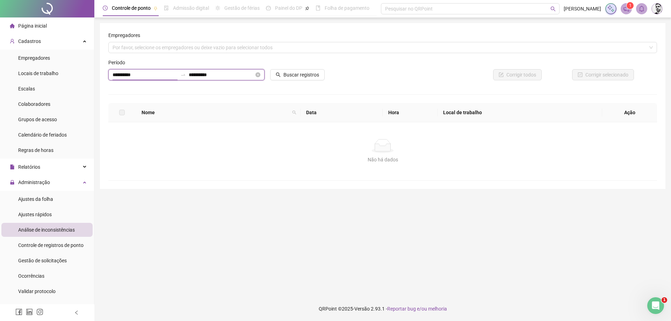
click at [156, 75] on input "**********" at bounding box center [145, 75] width 65 height 8
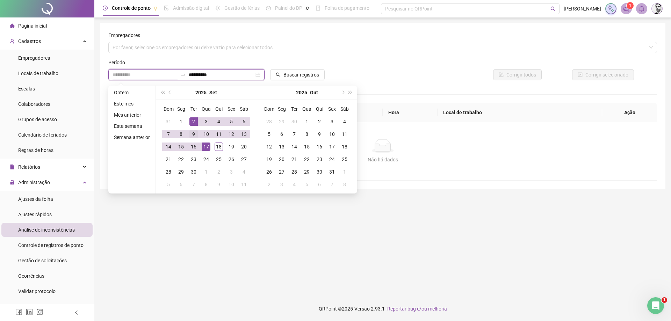
type input "**********"
click at [194, 134] on div "9" at bounding box center [193, 134] width 8 height 8
type input "**********"
click at [290, 72] on span "Buscar registros" at bounding box center [301, 75] width 36 height 8
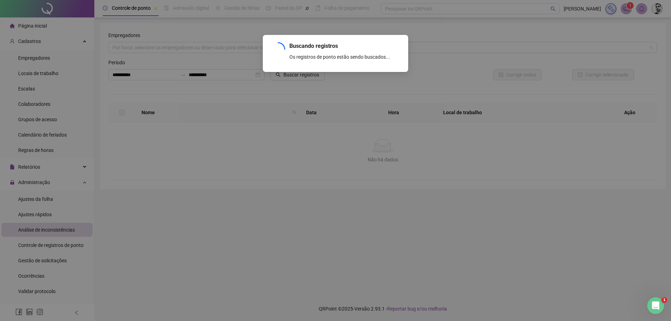
click at [305, 77] on div "Buscando registros Os registros de ponto estão sendo buscados... OK" at bounding box center [335, 160] width 671 height 321
click at [351, 81] on div "Buscando registros Os registros de ponto estão sendo buscados... OK" at bounding box center [335, 160] width 671 height 321
click at [347, 86] on div "Buscando registros Os registros de ponto estão sendo buscados... OK" at bounding box center [335, 160] width 671 height 321
click at [414, 75] on div "Buscando registros Os registros de ponto estão sendo buscados... OK" at bounding box center [335, 160] width 671 height 321
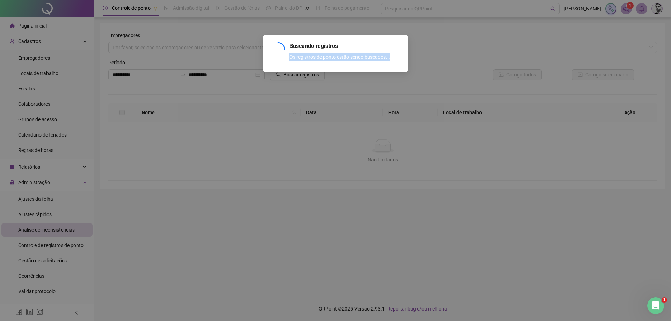
click at [414, 75] on div "Buscando registros Os registros de ponto estão sendo buscados... OK" at bounding box center [335, 160] width 671 height 321
click at [414, 72] on div "Buscando registros Os registros de ponto estão sendo buscados... OK" at bounding box center [335, 160] width 671 height 321
click at [286, 47] on div "Buscando registros Os registros de ponto estão sendo buscados..." at bounding box center [335, 51] width 129 height 19
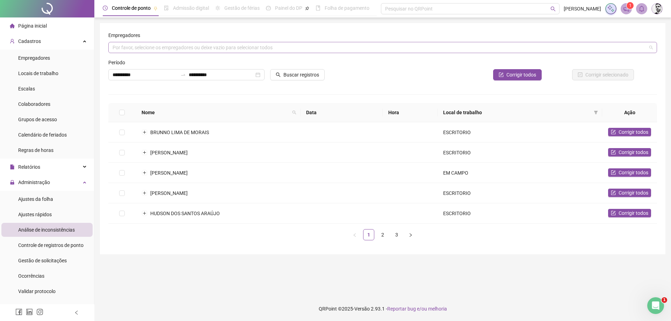
click at [216, 46] on div "Por favor, selecione os empregadores ou deixe vazio para selecionar todos" at bounding box center [382, 47] width 549 height 11
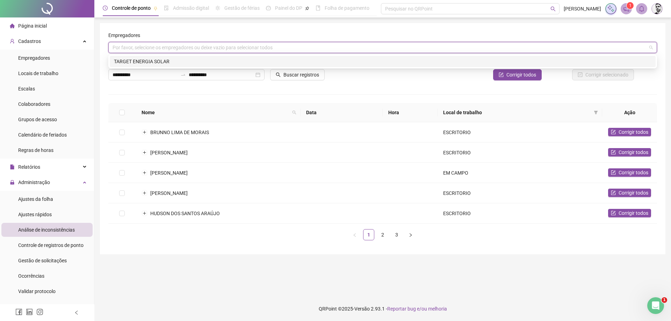
click at [156, 59] on div "TARGET ENERGIA SOLAR" at bounding box center [383, 62] width 538 height 8
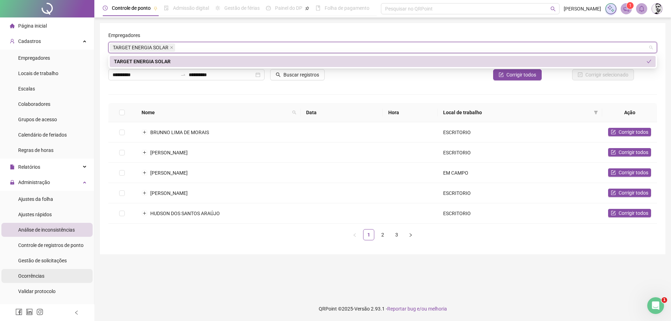
click at [31, 278] on span "Ocorrências" at bounding box center [31, 276] width 26 height 6
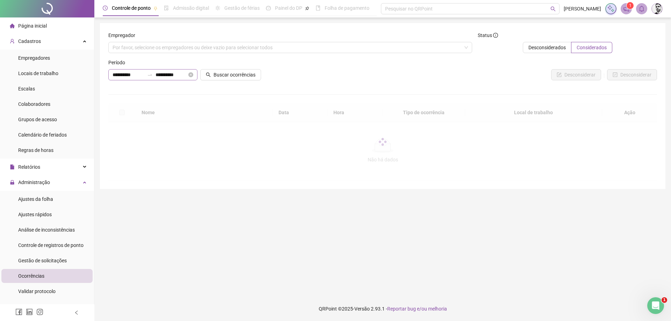
click at [190, 76] on icon "close-circle" at bounding box center [190, 74] width 5 height 5
click at [148, 76] on icon "swap-right" at bounding box center [150, 75] width 6 height 6
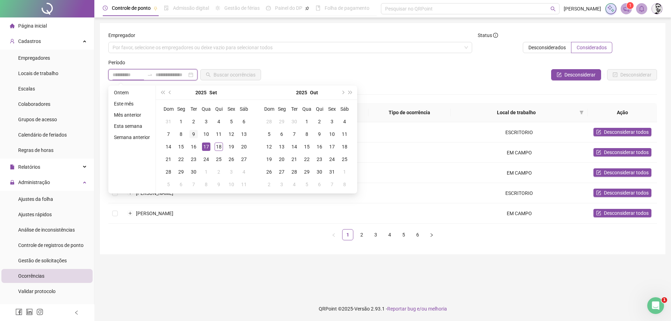
type input "**********"
click at [192, 133] on div "9" at bounding box center [193, 134] width 8 height 8
type input "**********"
click at [192, 133] on div "9" at bounding box center [193, 134] width 8 height 8
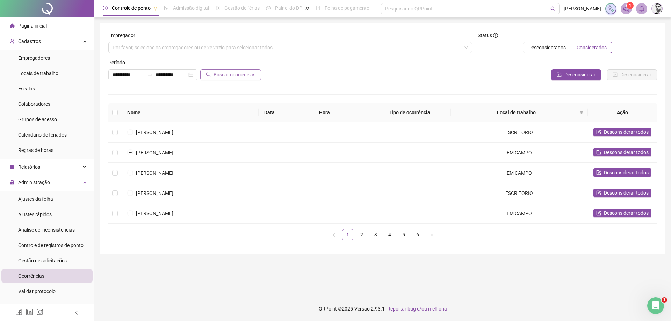
click at [230, 75] on span "Buscar ocorrências" at bounding box center [235, 75] width 42 height 8
click at [386, 237] on link "2" at bounding box center [390, 235] width 10 height 10
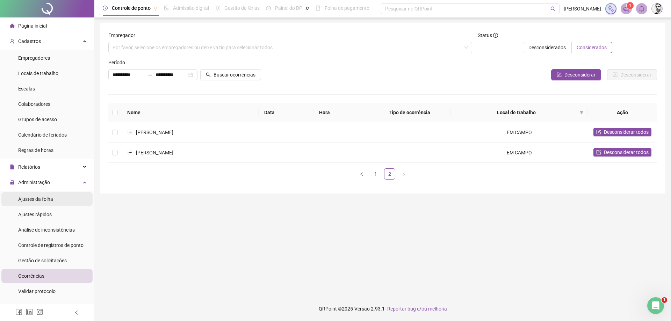
click at [31, 201] on span "Ajustes da folha" at bounding box center [35, 199] width 35 height 6
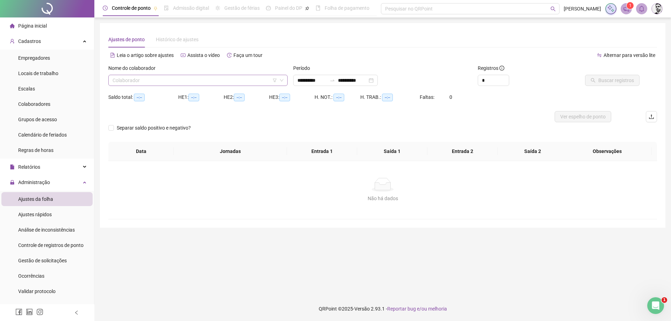
click at [148, 79] on input "search" at bounding box center [195, 80] width 165 height 10
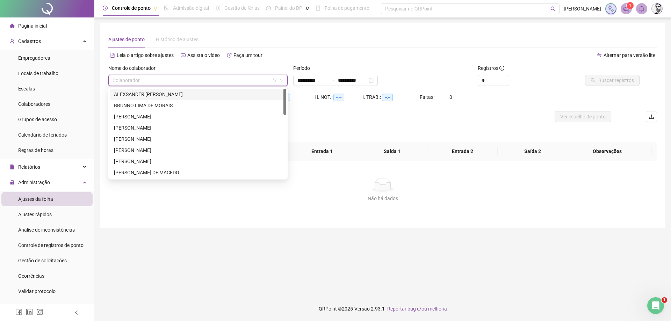
type input "**********"
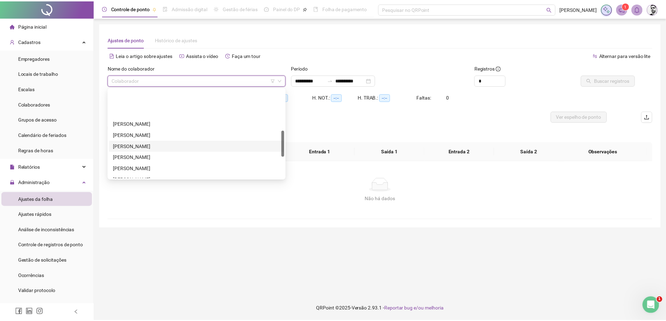
scroll to position [175, 0]
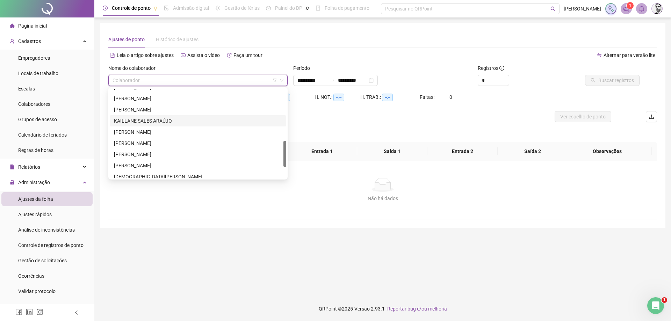
click at [129, 118] on div "KAILLANE SALES ARAÚJO" at bounding box center [198, 121] width 168 height 8
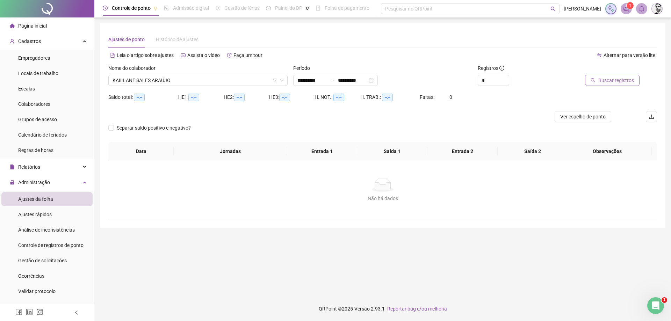
click at [611, 82] on span "Buscar registros" at bounding box center [616, 81] width 36 height 8
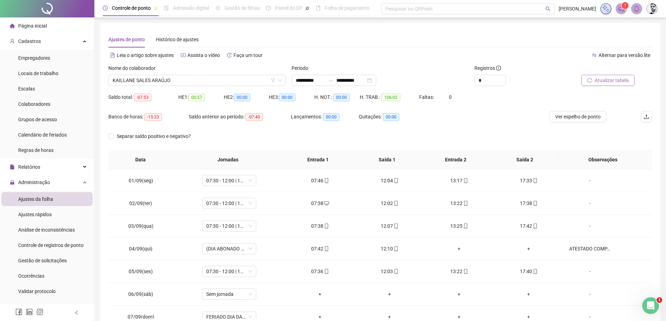
click at [614, 81] on span "Atualizar tabela" at bounding box center [612, 81] width 34 height 8
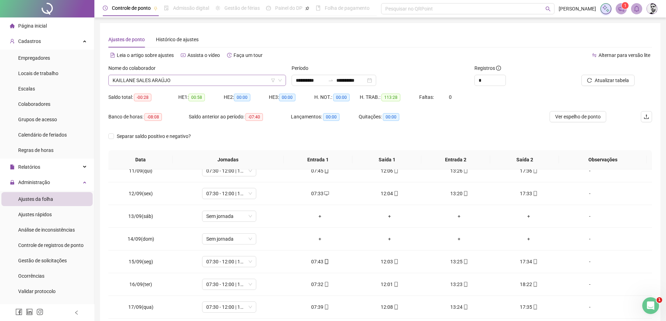
click at [194, 75] on div "Nome do colaborador KAILLANE SALES ARAÚJO" at bounding box center [197, 75] width 178 height 22
click at [191, 78] on span "KAILLANE SALES ARAÚJO" at bounding box center [197, 80] width 169 height 10
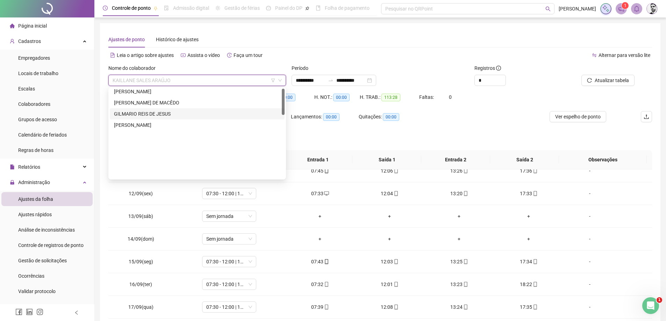
scroll to position [0, 0]
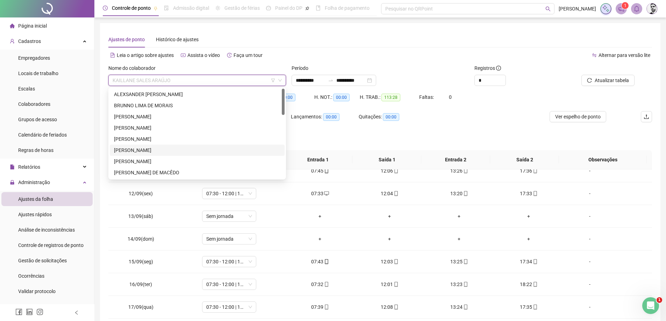
click at [126, 152] on div "[PERSON_NAME]" at bounding box center [197, 150] width 166 height 8
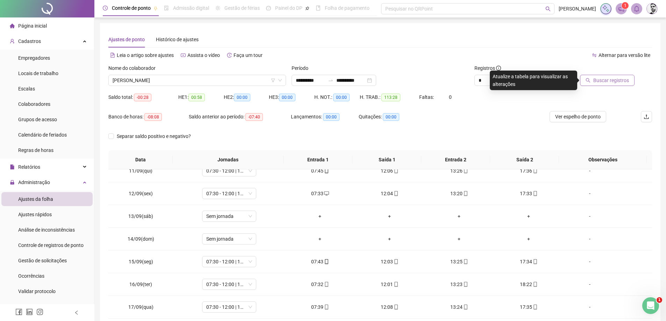
click at [621, 82] on span "Buscar registros" at bounding box center [611, 81] width 36 height 8
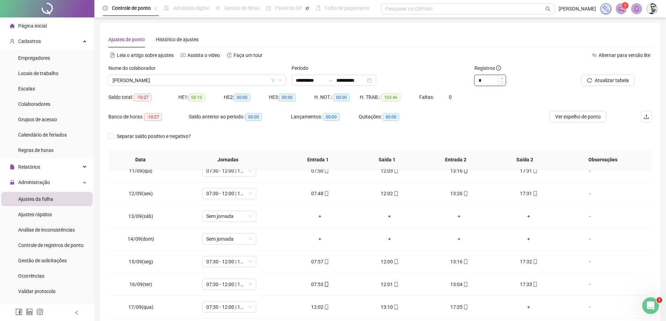
click at [503, 77] on span "Increase Value" at bounding box center [502, 78] width 8 height 6
type input "*"
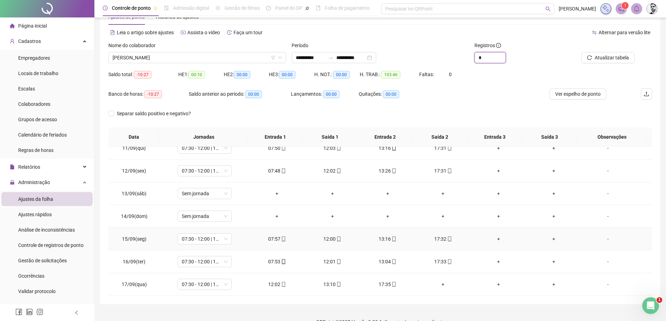
scroll to position [36, 0]
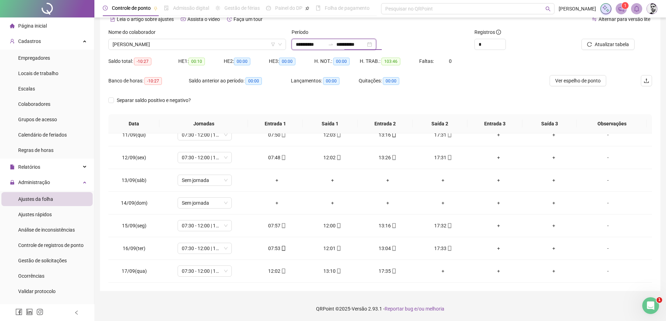
click at [366, 43] on input "**********" at bounding box center [350, 45] width 29 height 8
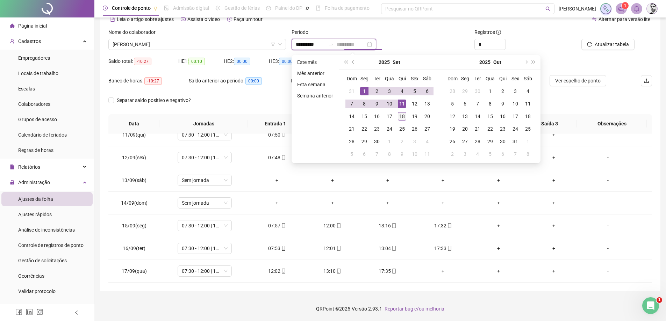
type input "**********"
click at [401, 114] on div "18" at bounding box center [402, 116] width 8 height 8
type input "**********"
click at [582, 44] on button "Atualizar tabela" at bounding box center [607, 44] width 53 height 11
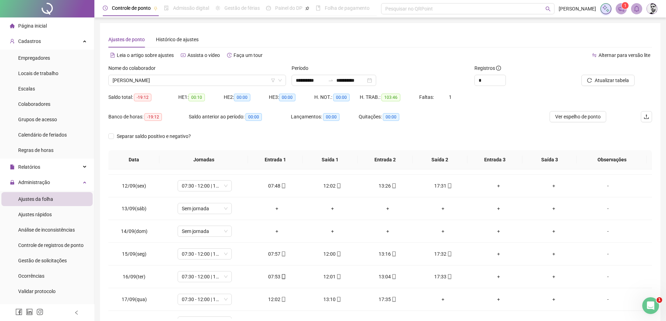
scroll to position [260, 0]
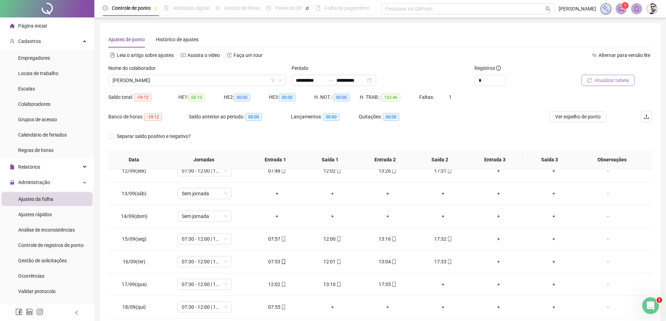
click at [626, 78] on span "Atualizar tabela" at bounding box center [612, 81] width 34 height 8
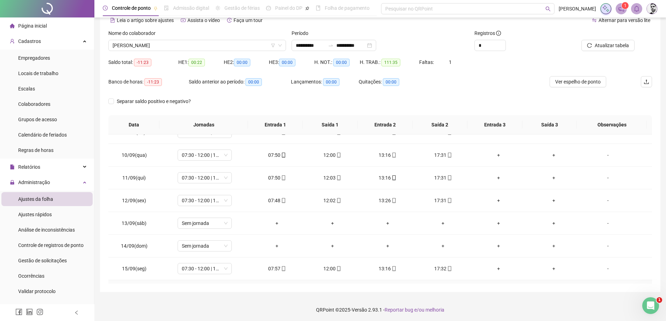
scroll to position [190, 0]
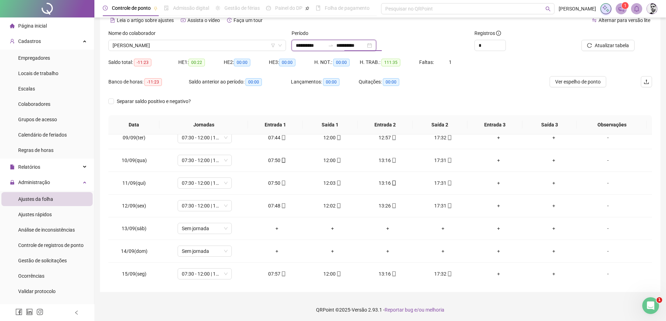
click at [366, 46] on input "**********" at bounding box center [350, 46] width 29 height 8
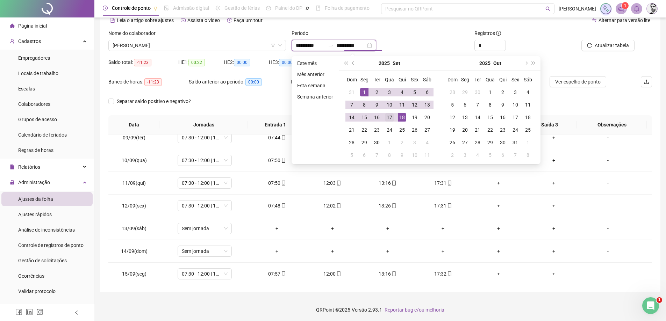
type input "**********"
click at [390, 116] on div "17" at bounding box center [389, 117] width 8 height 8
type input "**********"
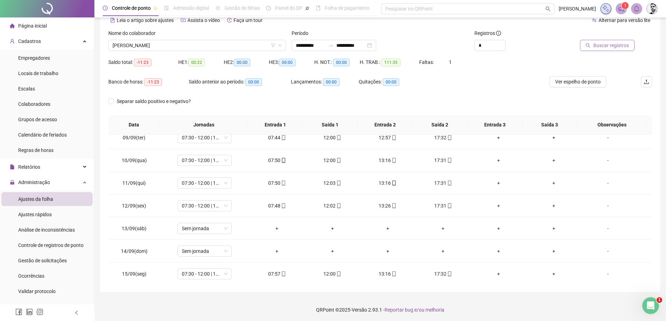
click at [609, 47] on span "Buscar registros" at bounding box center [611, 46] width 36 height 8
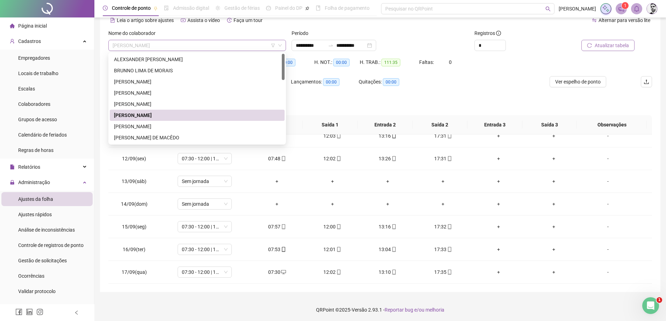
click at [189, 46] on span "[PERSON_NAME]" at bounding box center [197, 45] width 169 height 10
click at [148, 79] on div "[PERSON_NAME]" at bounding box center [197, 82] width 166 height 8
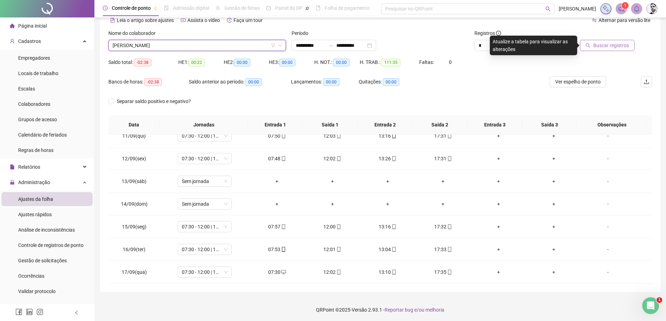
click at [599, 45] on span "Buscar registros" at bounding box center [611, 46] width 36 height 8
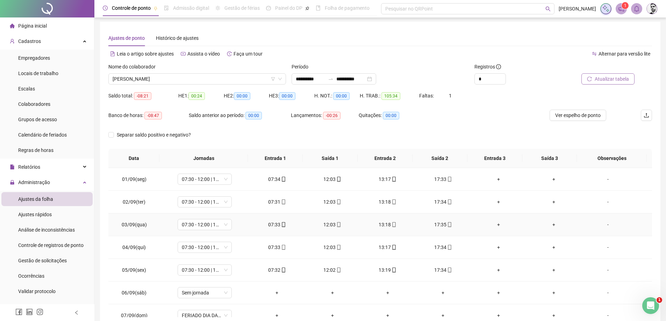
scroll to position [0, 0]
click at [178, 79] on span "[PERSON_NAME]" at bounding box center [197, 80] width 169 height 10
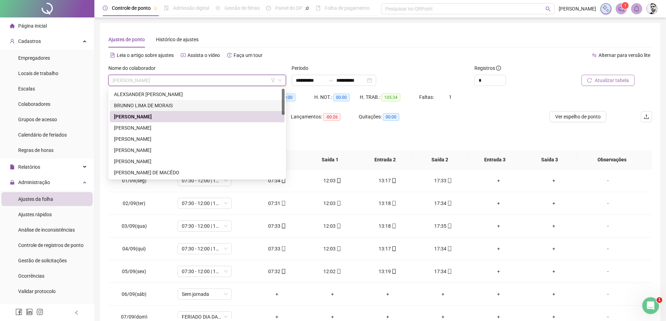
click at [160, 105] on div "BRUNNO LIMA DE MORAIS" at bounding box center [197, 106] width 166 height 8
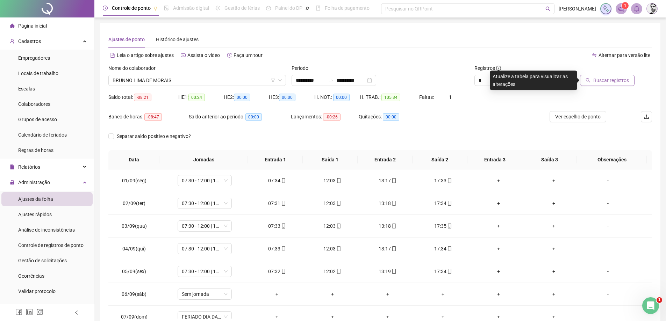
click at [603, 85] on button "Buscar registros" at bounding box center [607, 80] width 55 height 11
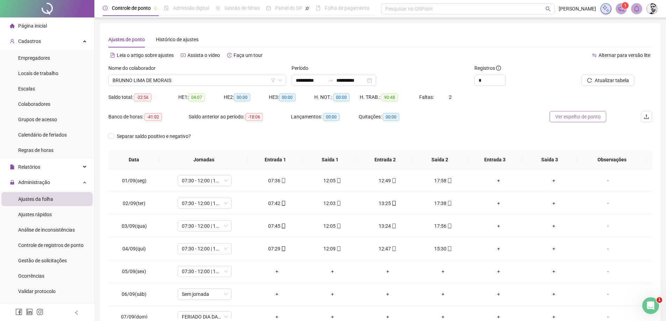
click at [582, 119] on span "Ver espelho de ponto" at bounding box center [577, 117] width 45 height 8
click at [352, 80] on input "**********" at bounding box center [350, 81] width 29 height 8
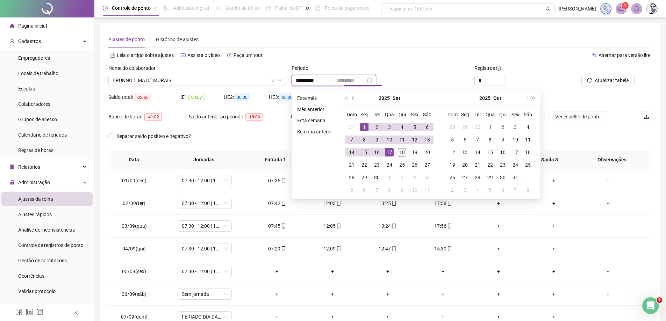
type input "**********"
click at [402, 153] on div "18" at bounding box center [402, 152] width 8 height 8
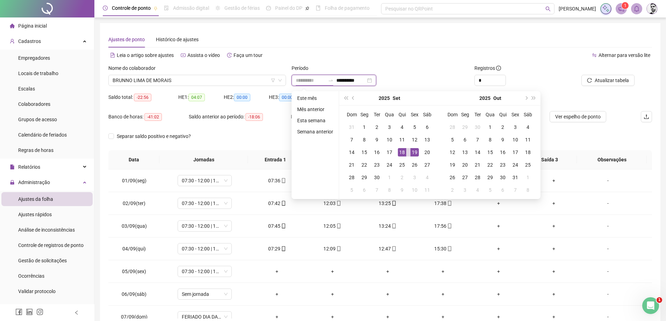
type input "**********"
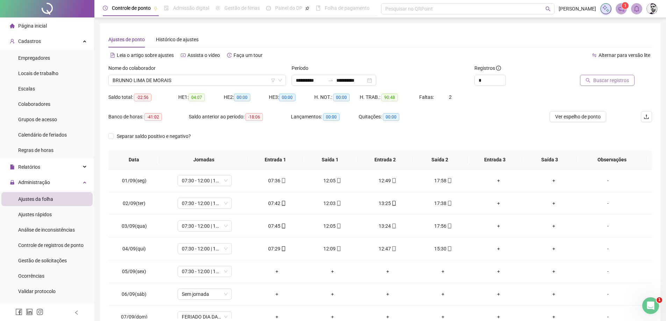
click at [613, 80] on span "Buscar registros" at bounding box center [611, 81] width 36 height 8
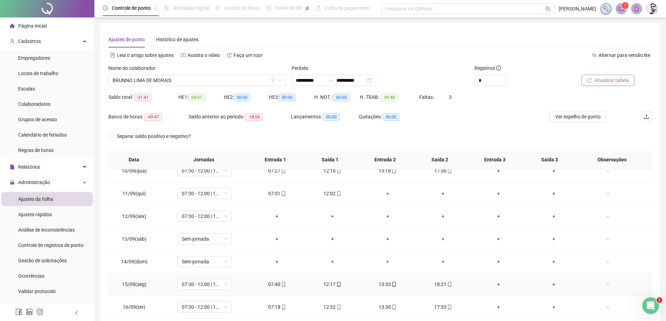
scroll to position [260, 0]
click at [213, 82] on span "BRUNNO LIMA DE MORAIS" at bounding box center [197, 80] width 169 height 10
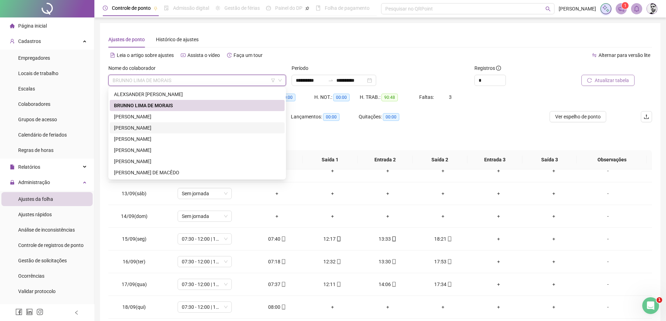
click at [138, 125] on div "[PERSON_NAME]" at bounding box center [197, 128] width 166 height 8
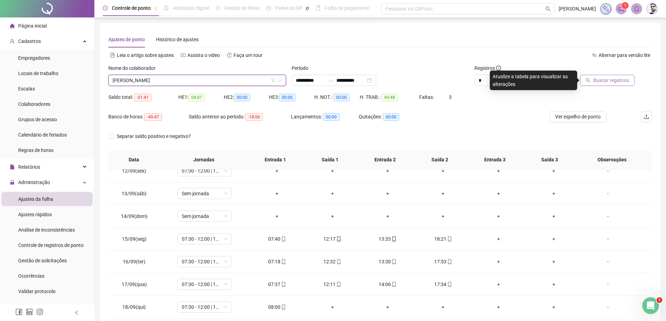
click at [610, 85] on button "Buscar registros" at bounding box center [607, 80] width 55 height 11
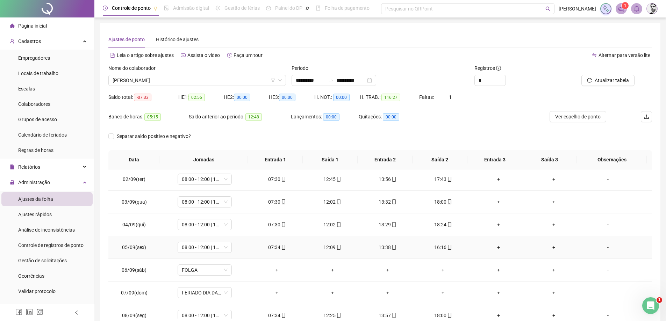
scroll to position [0, 0]
click at [188, 83] on span "[PERSON_NAME]" at bounding box center [197, 80] width 169 height 10
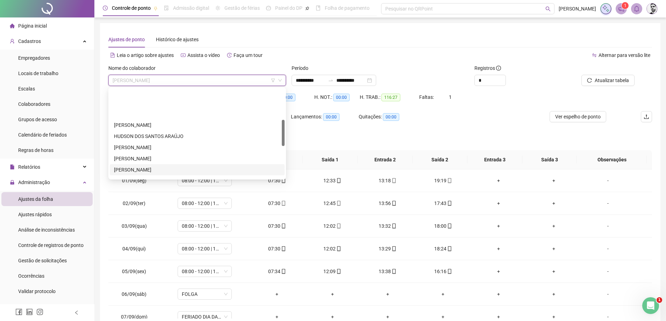
scroll to position [105, 0]
click at [131, 166] on div "[PERSON_NAME]" at bounding box center [197, 169] width 166 height 8
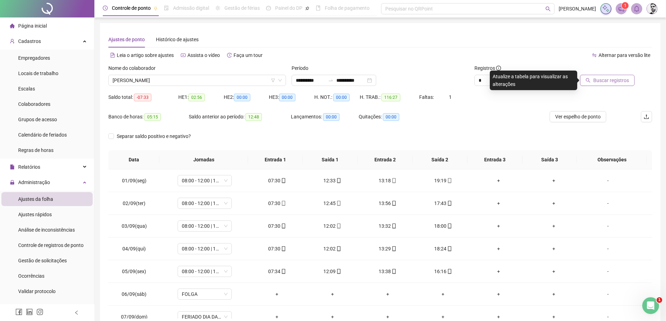
click at [610, 78] on span "Buscar registros" at bounding box center [611, 81] width 36 height 8
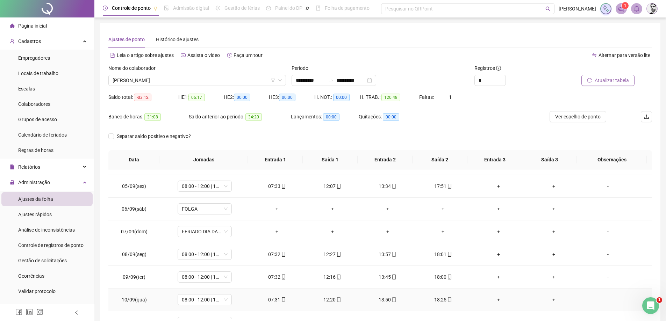
scroll to position [85, 0]
click at [172, 82] on span "[PERSON_NAME]" at bounding box center [197, 80] width 169 height 10
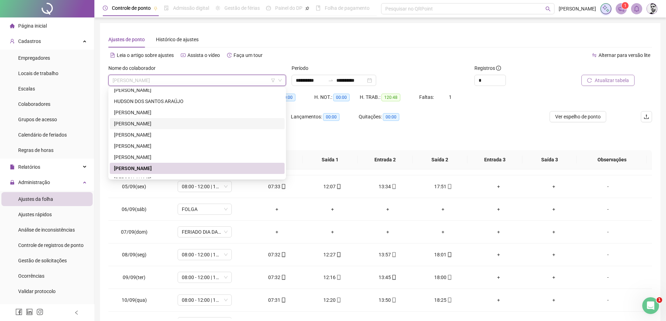
scroll to position [0, 0]
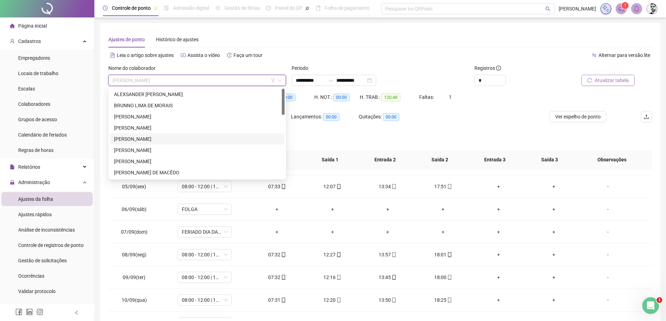
click at [129, 138] on div "[PERSON_NAME]" at bounding box center [197, 139] width 166 height 8
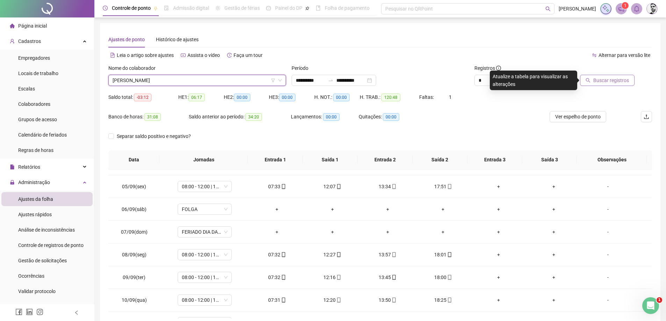
click at [604, 75] on button "Buscar registros" at bounding box center [607, 80] width 55 height 11
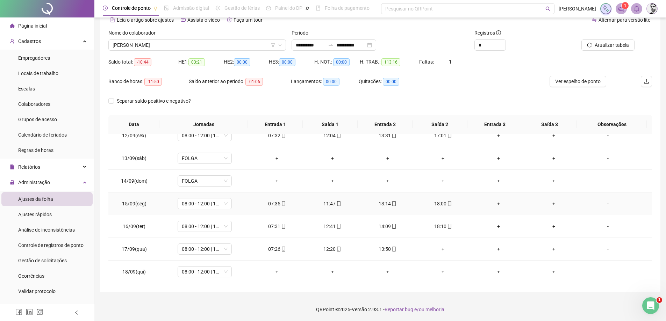
scroll to position [36, 0]
click at [605, 43] on span "Atualizar tabela" at bounding box center [612, 45] width 34 height 8
drag, startPoint x: 87, startPoint y: 324, endPoint x: 116, endPoint y: 330, distance: 29.2
click at [116, 285] on html "**********" at bounding box center [333, 124] width 666 height 321
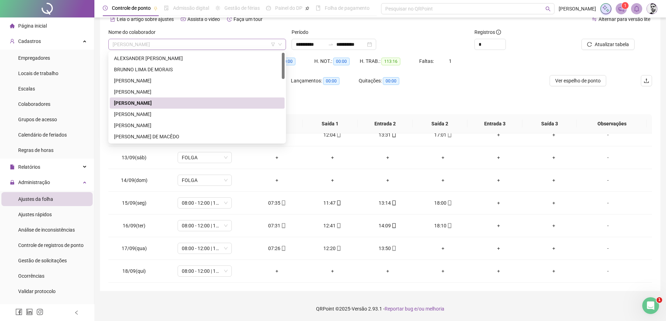
click at [170, 44] on span "[PERSON_NAME]" at bounding box center [197, 44] width 169 height 10
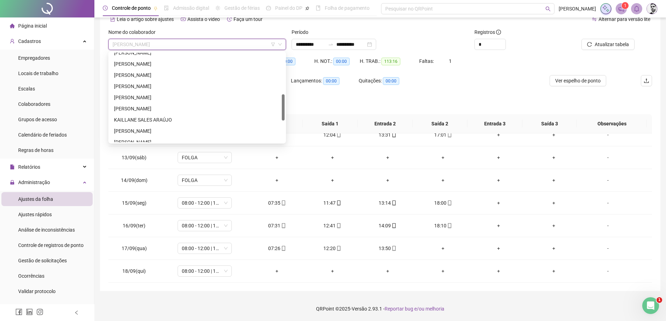
scroll to position [175, 0]
click at [139, 108] on div "[PERSON_NAME]" at bounding box center [197, 107] width 166 height 8
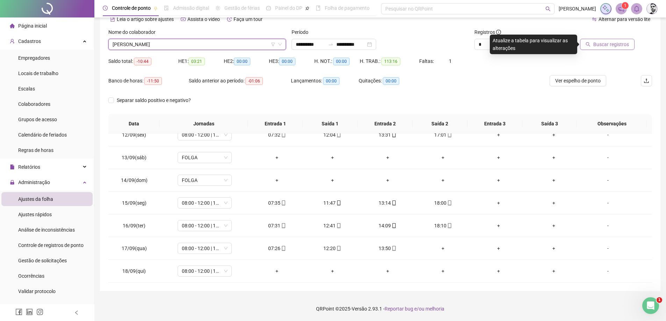
click at [602, 45] on span "Buscar registros" at bounding box center [611, 45] width 36 height 8
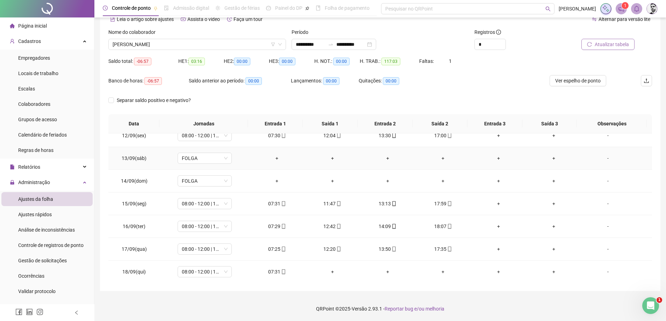
scroll to position [260, 0]
click at [213, 44] on span "[PERSON_NAME]" at bounding box center [197, 44] width 169 height 10
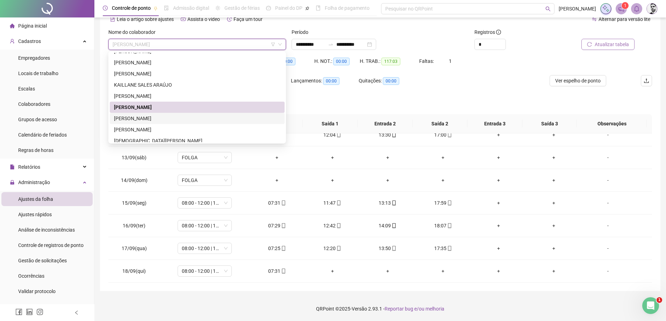
scroll to position [210, 0]
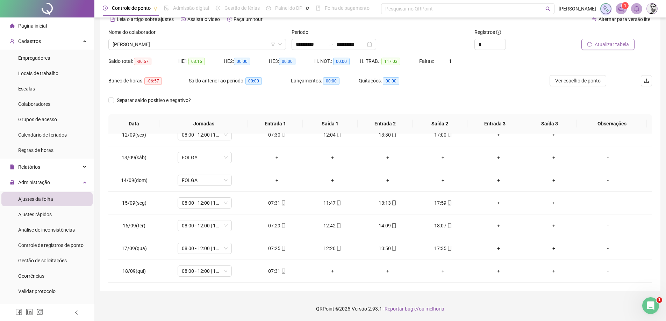
click at [445, 91] on div "Banco de horas: -06:57 Saldo anterior ao período: 00:00 Lançamentos: 00:00 Quit…" at bounding box center [312, 85] width 408 height 20
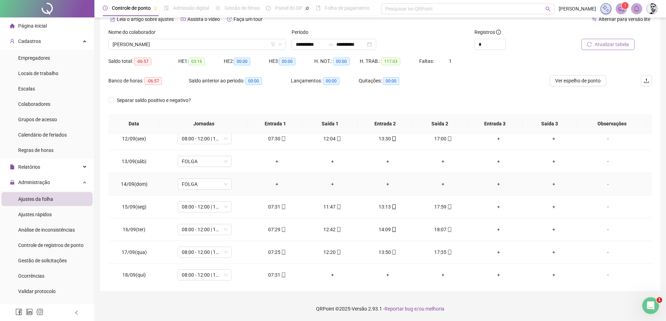
scroll to position [260, 0]
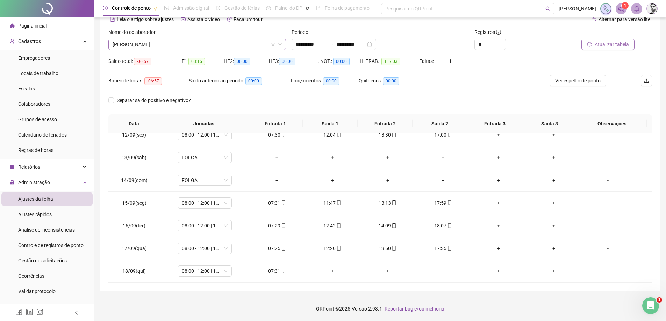
click at [185, 45] on span "[PERSON_NAME]" at bounding box center [197, 44] width 169 height 10
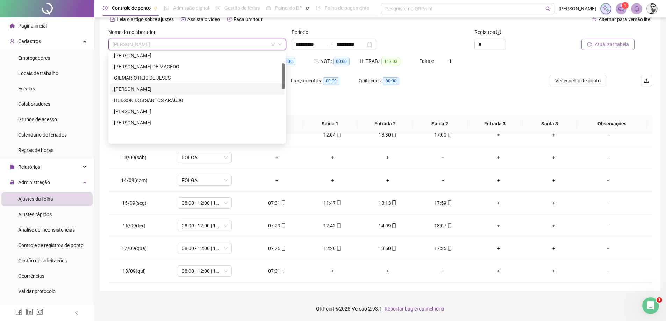
scroll to position [35, 0]
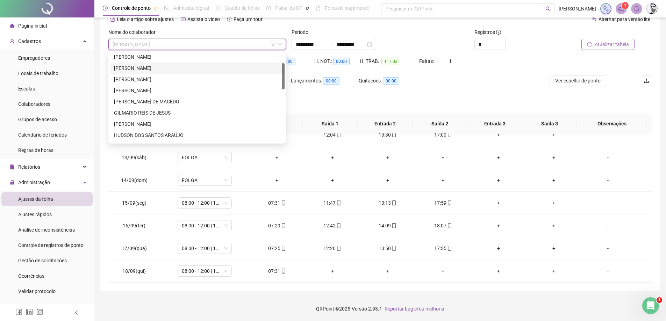
click at [139, 70] on div "[PERSON_NAME]" at bounding box center [197, 68] width 166 height 8
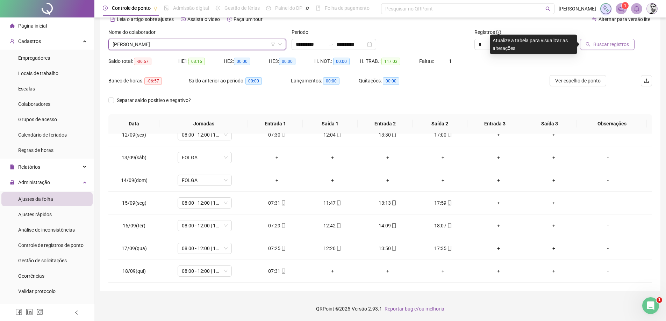
click at [585, 45] on button "Buscar registros" at bounding box center [607, 44] width 55 height 11
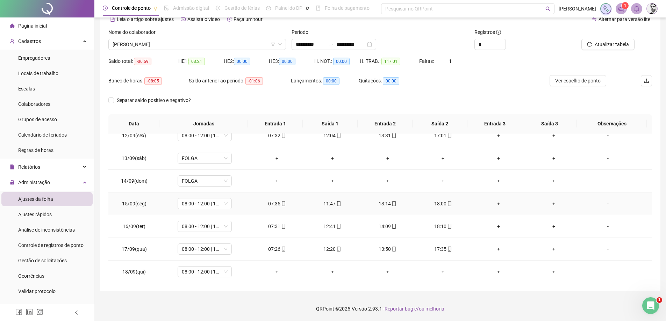
scroll to position [260, 0]
click at [603, 48] on div "Atualizar tabela" at bounding box center [609, 41] width 92 height 27
click at [602, 47] on span "Atualizar tabela" at bounding box center [612, 45] width 34 height 8
click at [221, 56] on div "HE 1: 03:21" at bounding box center [200, 61] width 45 height 11
click at [215, 41] on span "[PERSON_NAME]" at bounding box center [197, 44] width 169 height 10
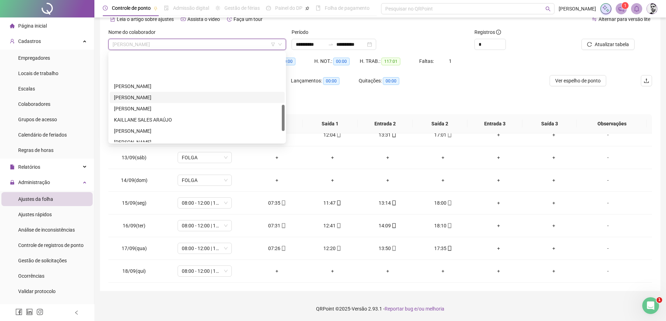
scroll to position [175, 0]
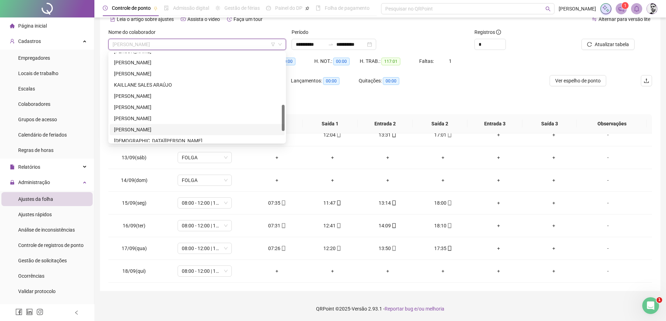
drag, startPoint x: 147, startPoint y: 130, endPoint x: 148, endPoint y: 125, distance: 5.0
click at [148, 125] on div "[PERSON_NAME]" at bounding box center [197, 129] width 175 height 11
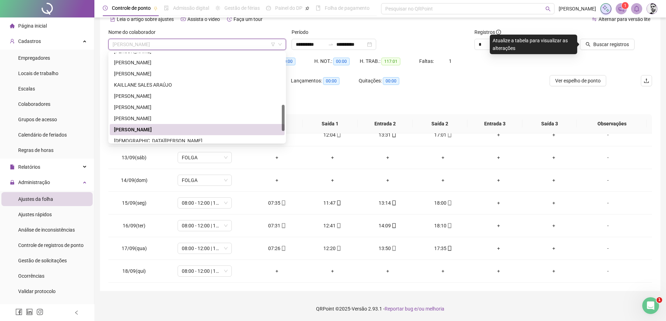
click at [155, 46] on span "[PERSON_NAME]" at bounding box center [197, 44] width 169 height 10
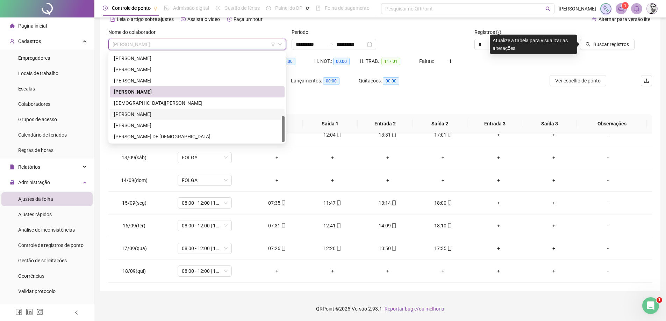
click at [134, 114] on div "[PERSON_NAME]" at bounding box center [197, 114] width 166 height 8
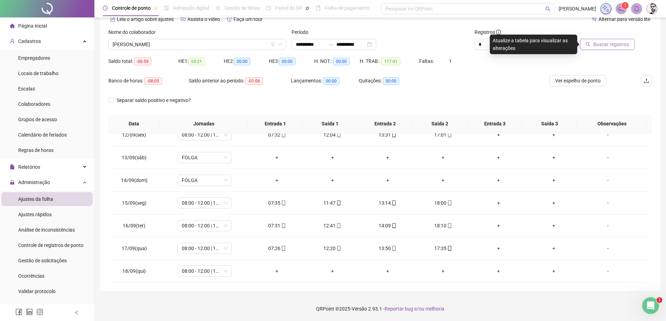
click at [609, 46] on span "Buscar registros" at bounding box center [611, 45] width 36 height 8
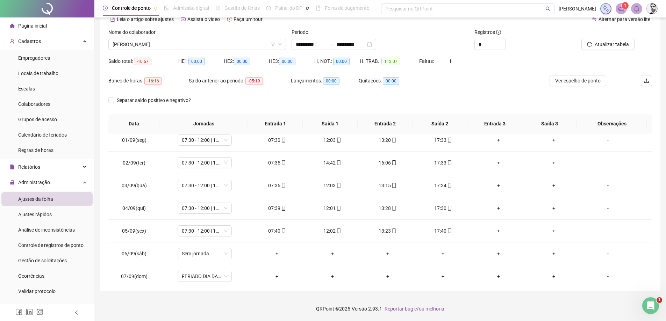
scroll to position [0, 0]
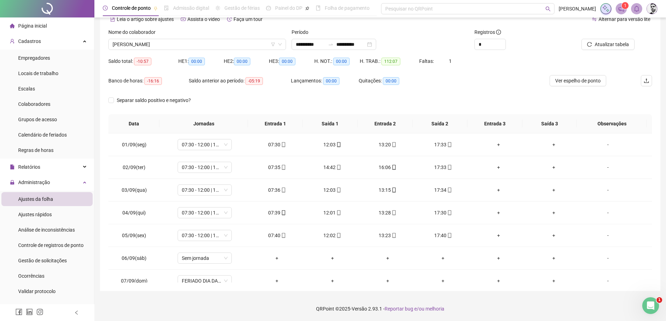
click at [150, 38] on div "Nome do colaborador" at bounding box center [197, 33] width 178 height 10
click at [150, 43] on span "[PERSON_NAME]" at bounding box center [197, 44] width 169 height 10
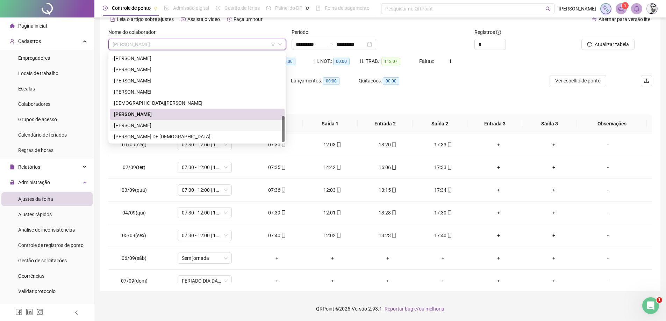
click at [144, 123] on div "[PERSON_NAME]" at bounding box center [197, 126] width 166 height 8
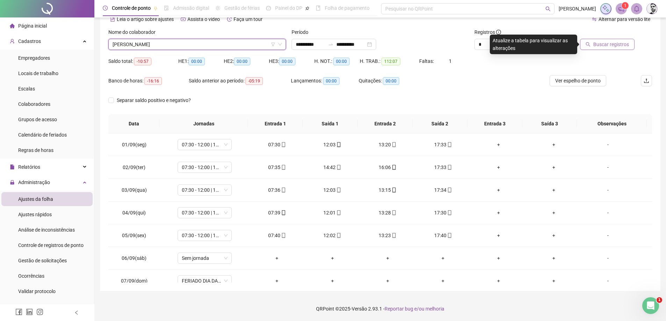
click at [620, 45] on span "Buscar registros" at bounding box center [611, 45] width 36 height 8
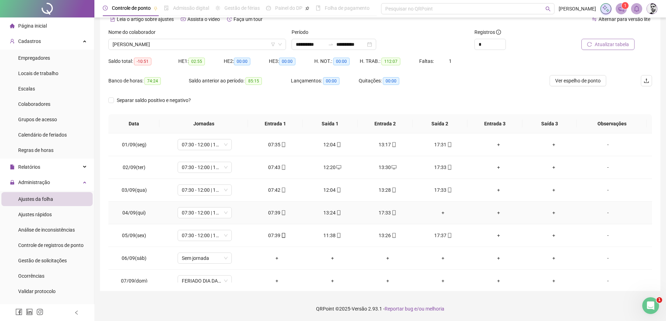
click at [445, 215] on div "+" at bounding box center [443, 213] width 44 height 8
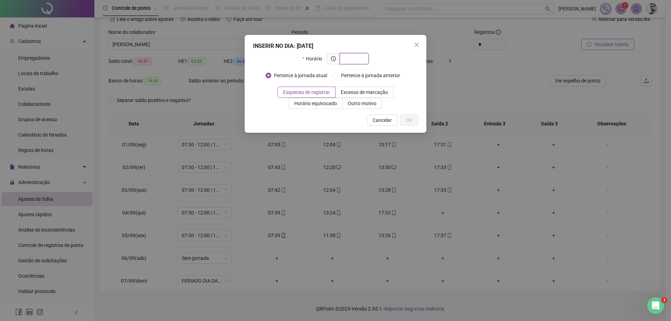
click at [362, 60] on input "text" at bounding box center [353, 59] width 19 height 8
type input "*****"
click at [417, 115] on button "OK" at bounding box center [409, 120] width 18 height 11
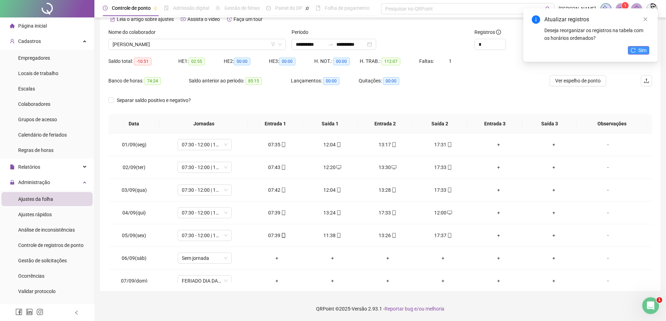
click at [646, 51] on span "Sim" at bounding box center [642, 50] width 8 height 8
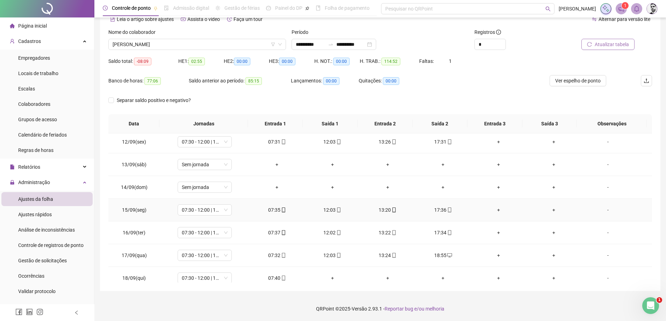
scroll to position [260, 0]
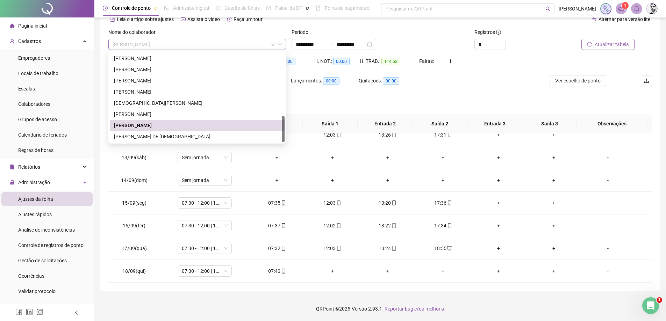
click at [259, 40] on span "[PERSON_NAME]" at bounding box center [197, 44] width 169 height 10
click at [130, 141] on div "[PERSON_NAME] DE [DEMOGRAPHIC_DATA]" at bounding box center [197, 136] width 175 height 11
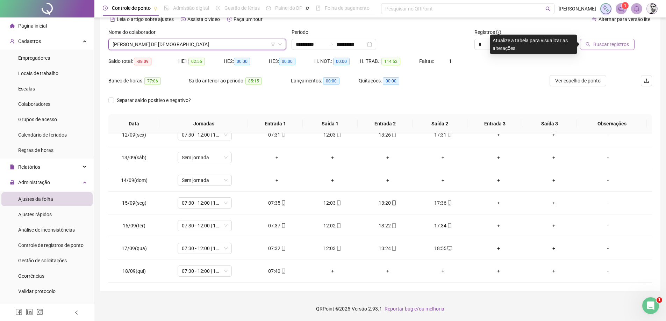
click at [614, 47] on span "Buscar registros" at bounding box center [611, 45] width 36 height 8
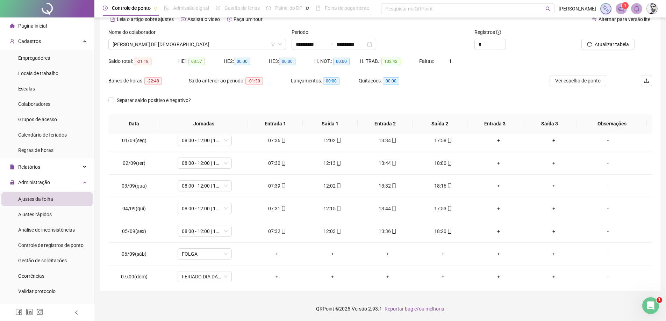
scroll to position [0, 0]
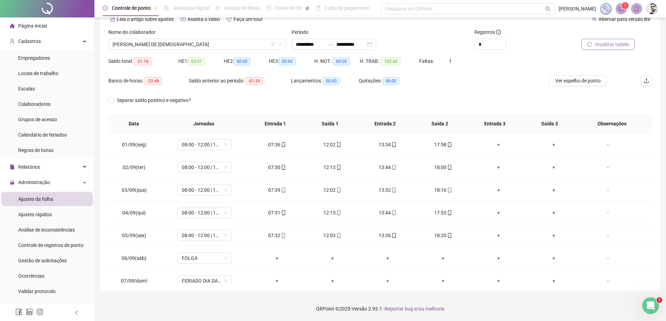
click at [599, 50] on button "Atualizar tabela" at bounding box center [607, 44] width 53 height 11
click at [586, 80] on span "Ver espelho de ponto" at bounding box center [577, 81] width 45 height 8
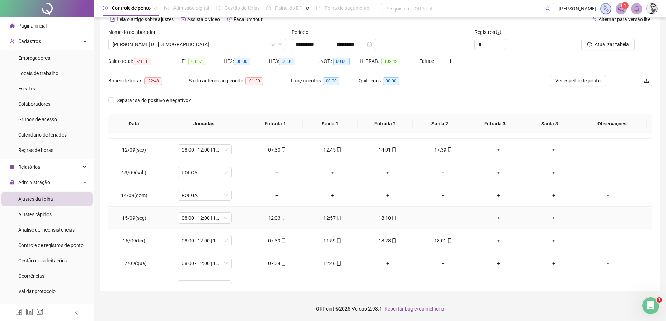
scroll to position [260, 0]
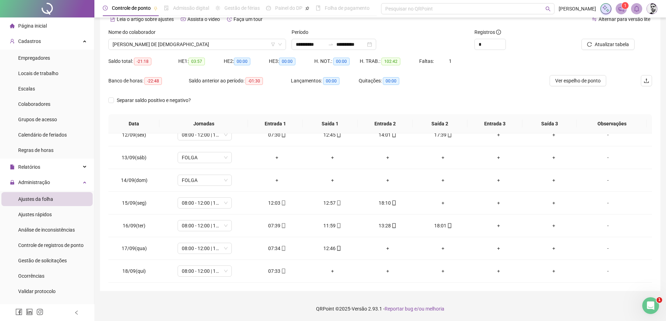
click at [204, 51] on div "Nome do colaborador ROBSON RODRIGUES DE JESUS" at bounding box center [197, 41] width 183 height 27
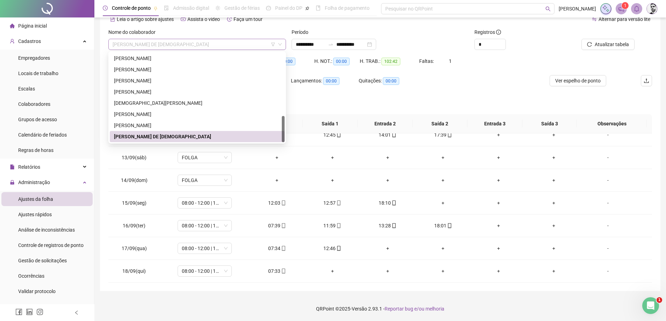
click at [194, 47] on span "[PERSON_NAME] DE [DEMOGRAPHIC_DATA]" at bounding box center [197, 44] width 169 height 10
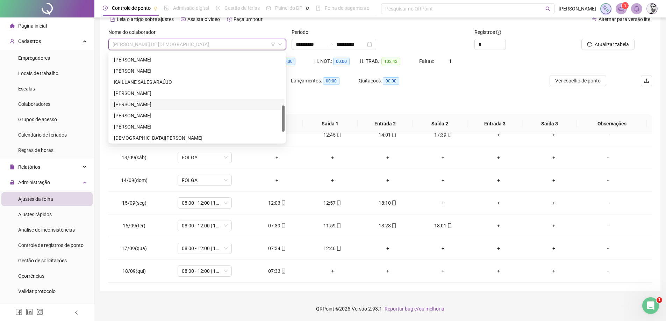
scroll to position [143, 0]
click at [139, 79] on div "[PERSON_NAME]" at bounding box center [197, 83] width 175 height 11
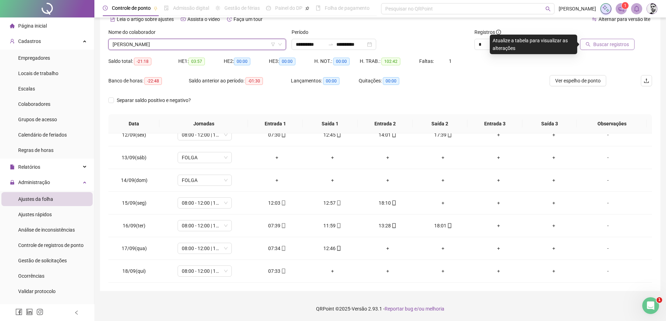
click at [616, 42] on span "Buscar registros" at bounding box center [611, 45] width 36 height 8
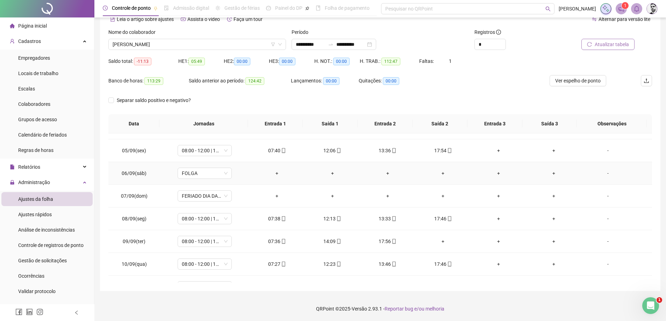
scroll to position [120, 0]
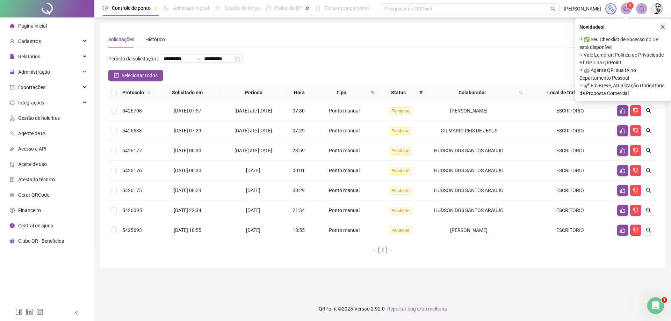
click at [664, 27] on icon "close" at bounding box center [662, 26] width 5 height 5
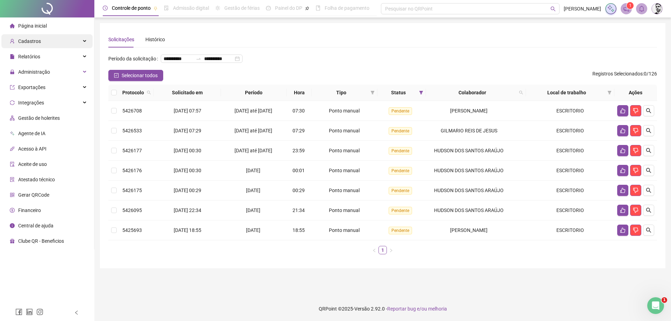
click at [54, 44] on div "Cadastros" at bounding box center [46, 41] width 91 height 14
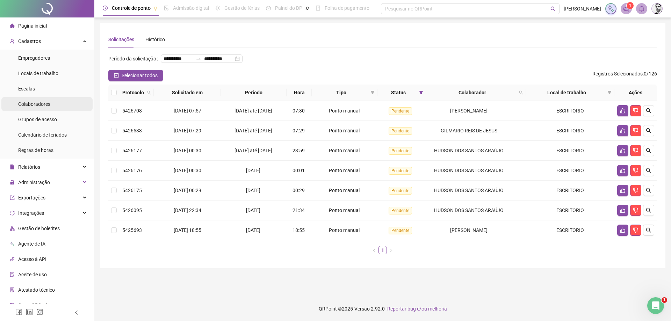
click at [31, 109] on div "Colaboradores" at bounding box center [34, 104] width 32 height 14
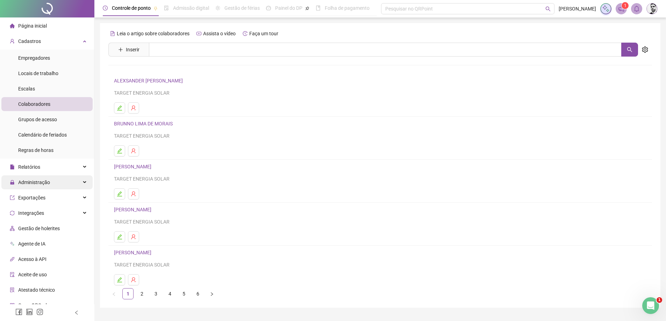
click at [32, 180] on span "Administração" at bounding box center [34, 183] width 32 height 6
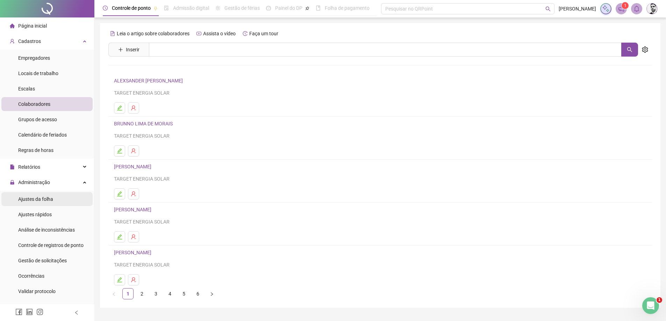
click at [29, 200] on span "Ajustes da folha" at bounding box center [35, 199] width 35 height 6
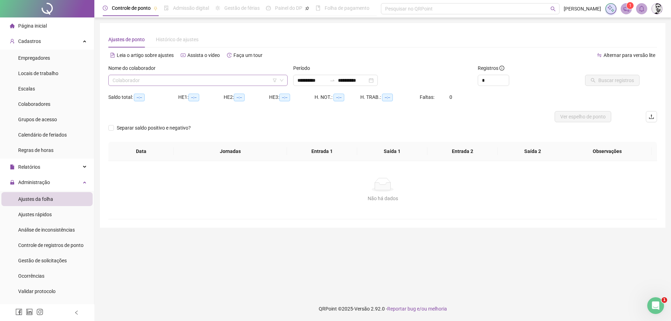
click at [143, 79] on input "search" at bounding box center [195, 80] width 165 height 10
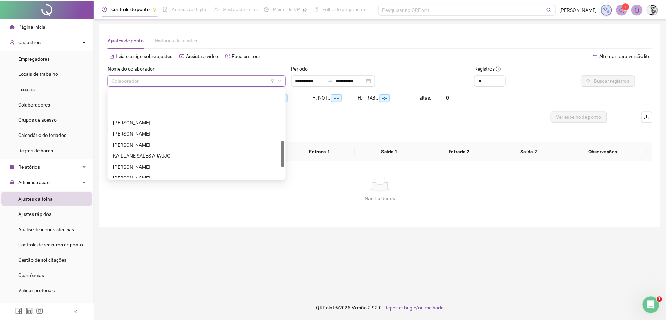
scroll to position [175, 0]
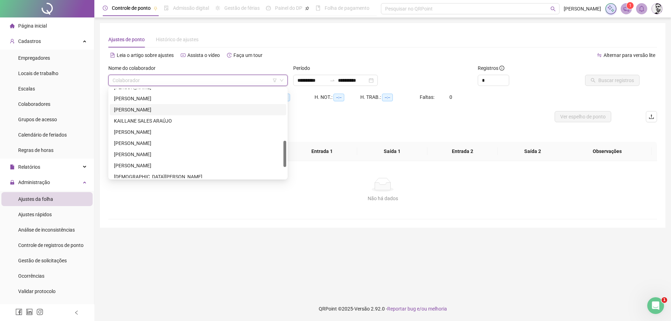
click at [130, 106] on div "[PERSON_NAME]" at bounding box center [198, 110] width 168 height 8
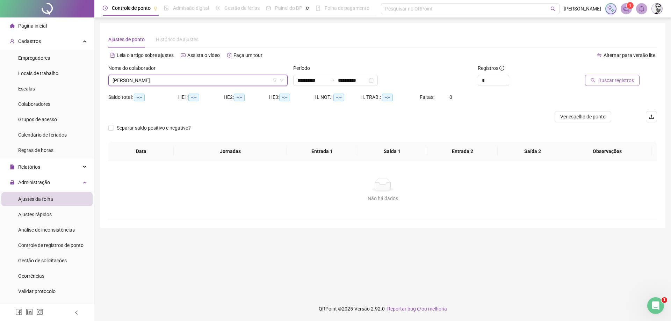
click at [612, 79] on span "Buscar registros" at bounding box center [616, 81] width 36 height 8
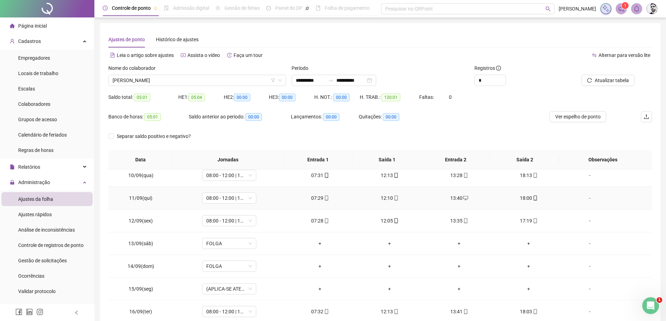
scroll to position [237, 0]
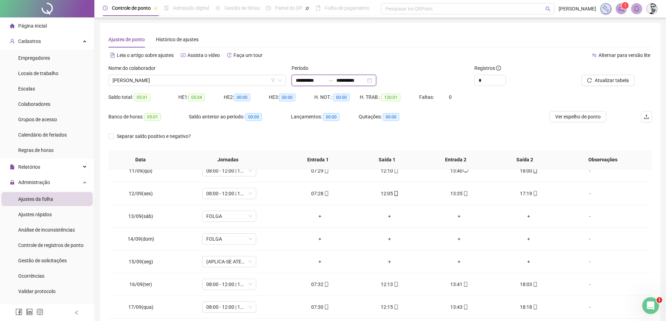
click at [360, 78] on input "**********" at bounding box center [350, 81] width 29 height 8
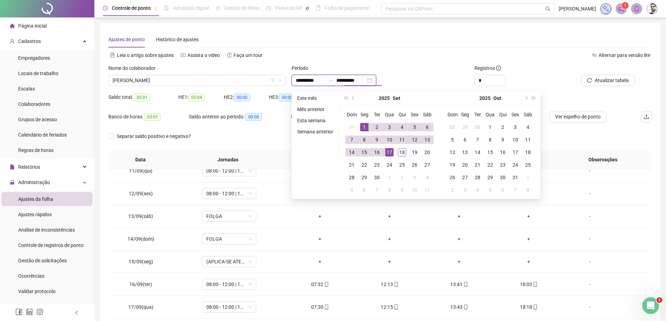
type input "**********"
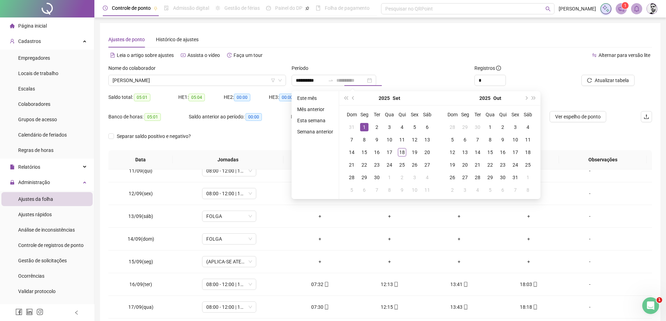
click at [364, 128] on div "1" at bounding box center [364, 127] width 8 height 8
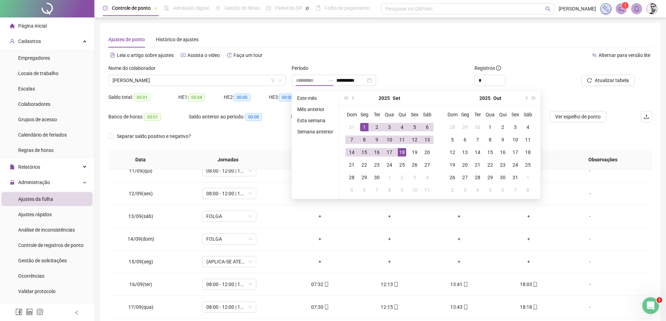
click at [400, 151] on div "18" at bounding box center [402, 152] width 8 height 8
type input "**********"
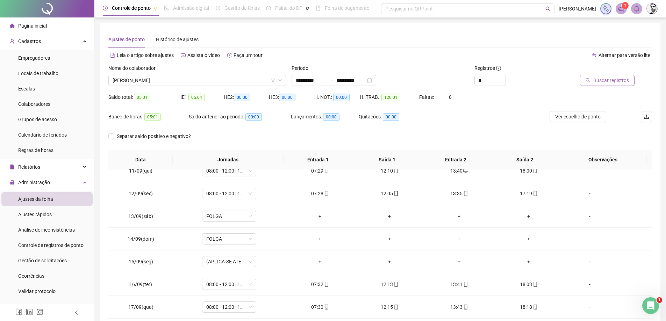
click at [620, 76] on button "Buscar registros" at bounding box center [607, 80] width 55 height 11
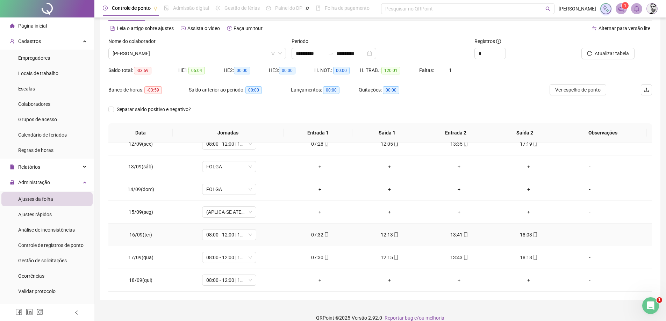
scroll to position [35, 0]
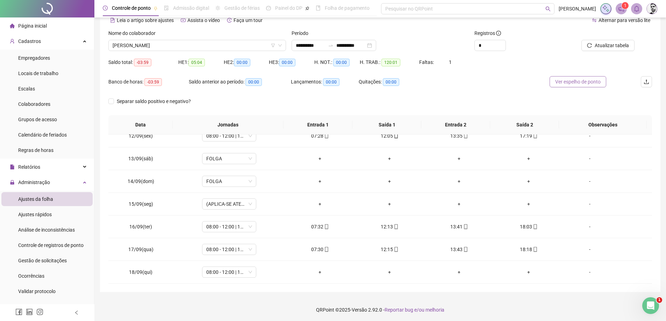
click at [588, 82] on span "Ver espelho de ponto" at bounding box center [577, 82] width 45 height 8
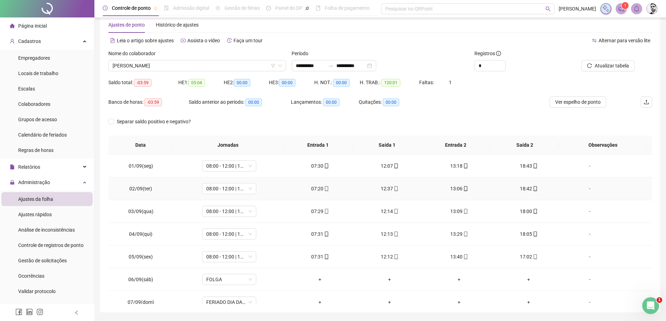
scroll to position [0, 0]
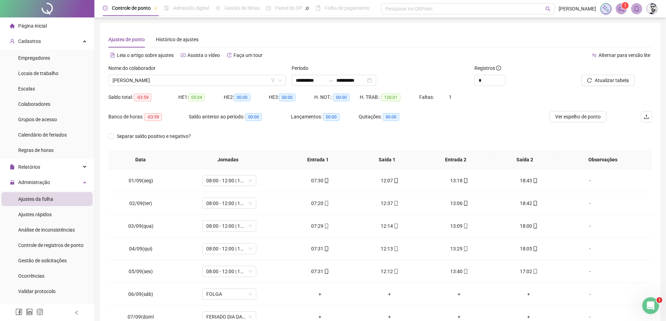
click at [217, 74] on div "Nome do colaborador" at bounding box center [197, 69] width 178 height 10
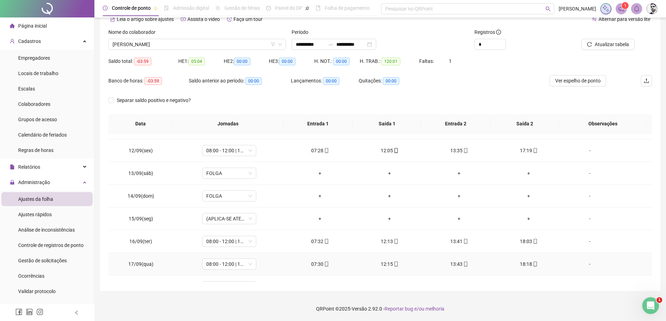
scroll to position [120, 0]
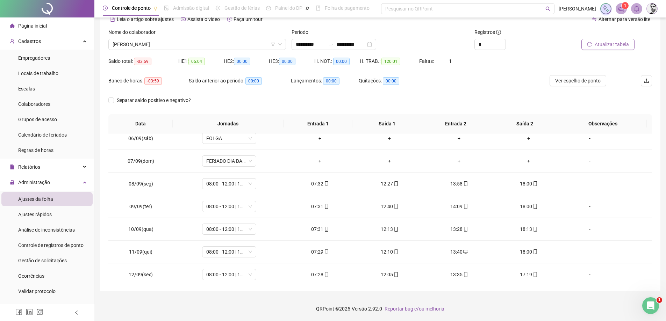
click at [600, 45] on span "Atualizar tabela" at bounding box center [612, 45] width 34 height 8
click at [501, 42] on icon "up" at bounding box center [502, 42] width 2 height 2
type input "*"
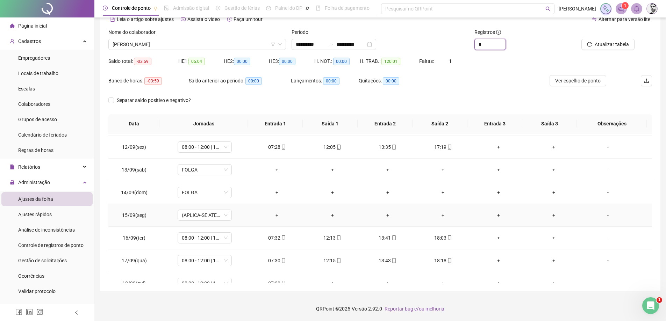
scroll to position [260, 0]
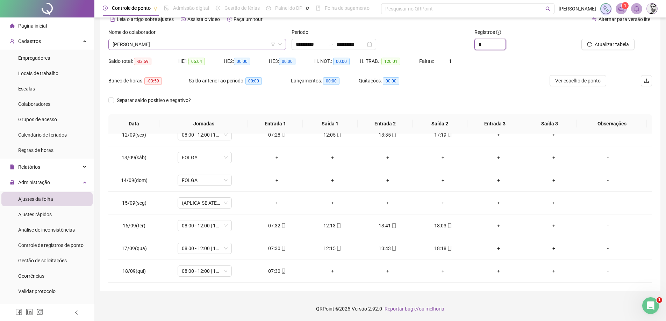
click at [197, 44] on span "[PERSON_NAME]" at bounding box center [197, 44] width 169 height 10
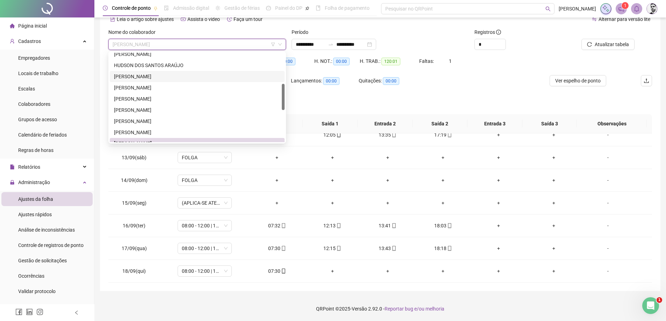
scroll to position [35, 0]
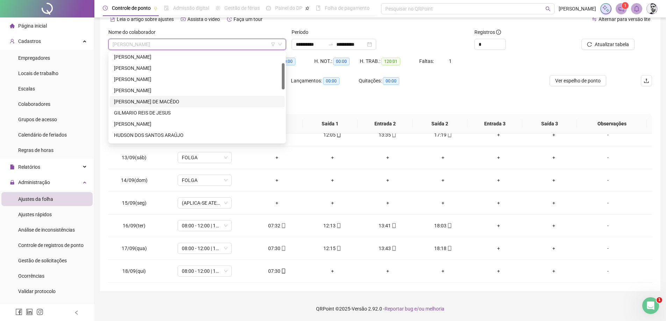
click at [130, 102] on div "[PERSON_NAME] DE MACÊDO" at bounding box center [197, 102] width 166 height 8
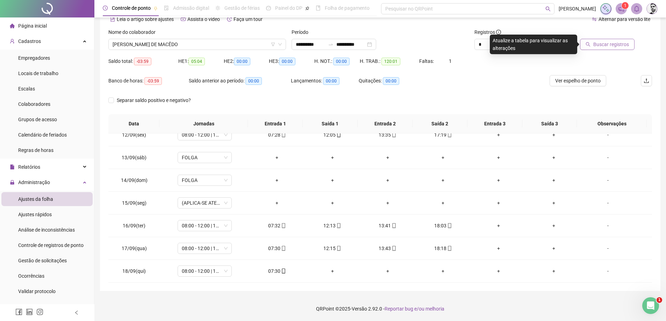
click at [592, 42] on button "Buscar registros" at bounding box center [607, 44] width 55 height 11
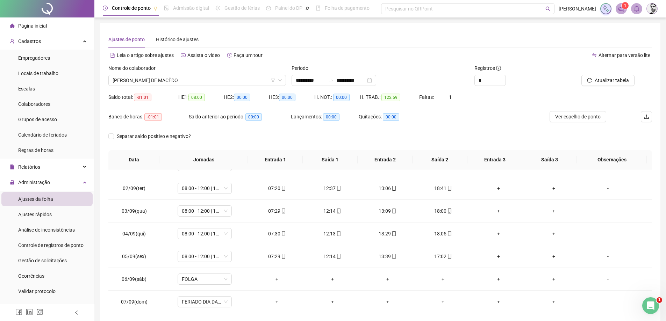
scroll to position [0, 0]
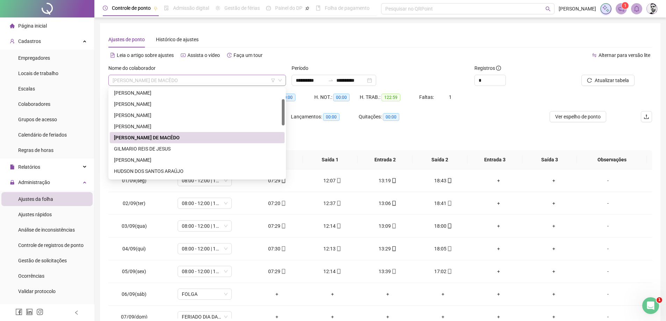
click at [221, 81] on span "[PERSON_NAME] DE MACÊDO" at bounding box center [197, 80] width 169 height 10
click at [130, 130] on div "[PERSON_NAME]" at bounding box center [197, 126] width 175 height 11
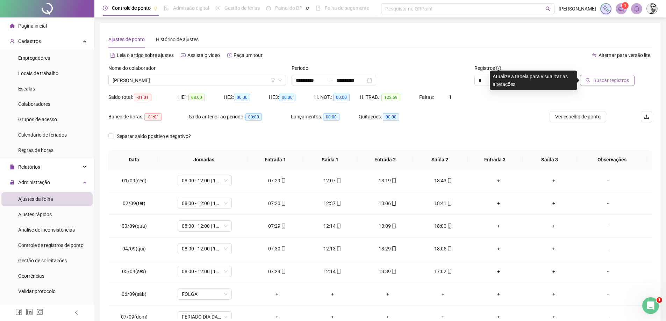
click at [624, 81] on span "Buscar registros" at bounding box center [611, 81] width 36 height 8
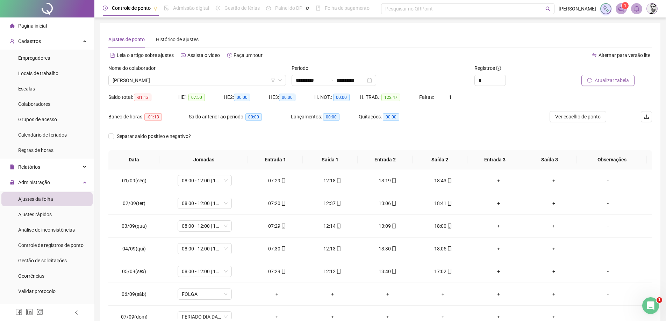
click at [612, 81] on span "Atualizar tabela" at bounding box center [612, 81] width 34 height 8
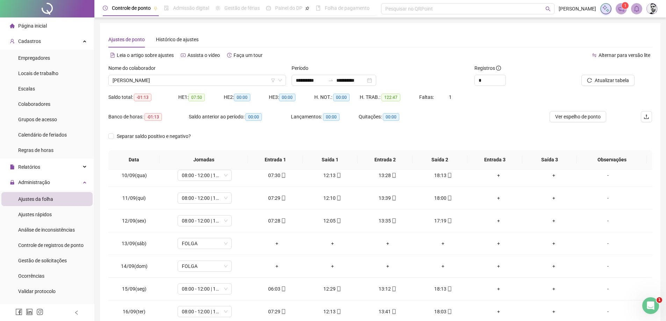
scroll to position [260, 0]
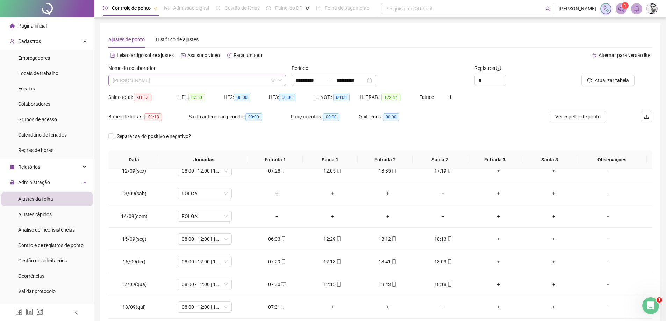
click at [198, 81] on span "[PERSON_NAME]" at bounding box center [197, 80] width 169 height 10
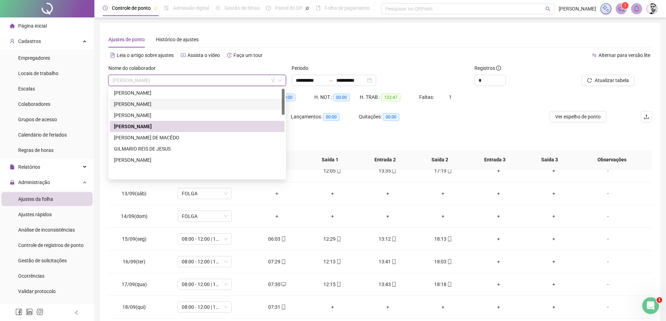
scroll to position [0, 0]
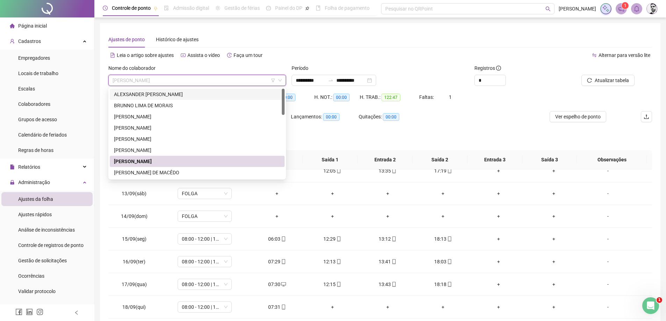
click at [157, 94] on div "ALEXSANDER [PERSON_NAME]" at bounding box center [197, 95] width 166 height 8
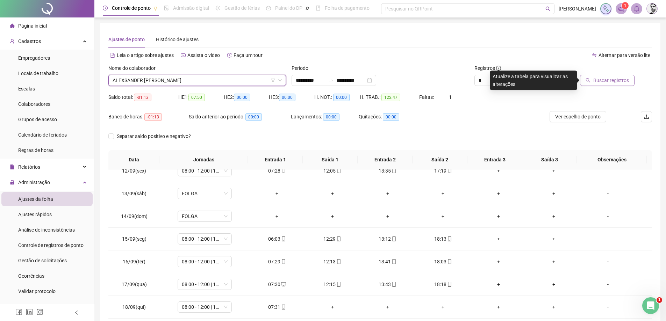
click at [626, 81] on span "Buscar registros" at bounding box center [611, 81] width 36 height 8
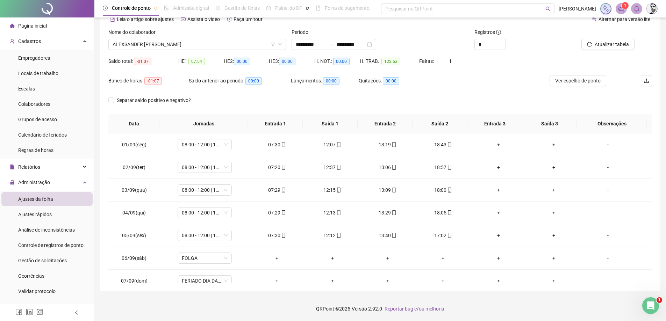
scroll to position [1, 0]
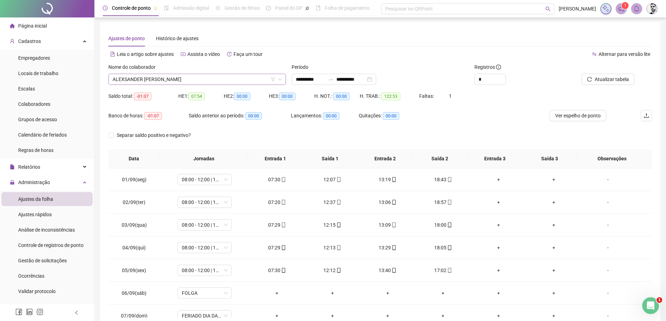
click at [185, 82] on span "ALEXSANDER [PERSON_NAME]" at bounding box center [197, 79] width 169 height 10
click at [209, 85] on span "ALEXSANDER [PERSON_NAME]" at bounding box center [197, 80] width 169 height 10
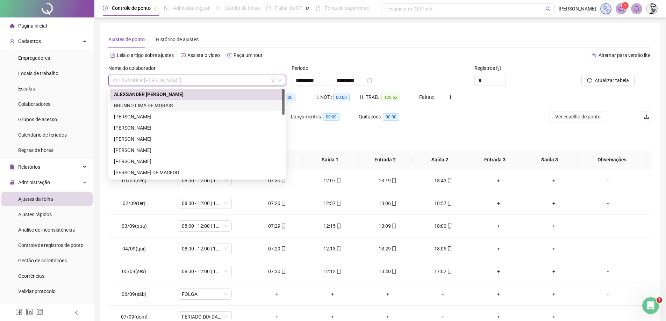
click at [139, 108] on div "BRUNNO LIMA DE MORAIS" at bounding box center [197, 106] width 166 height 8
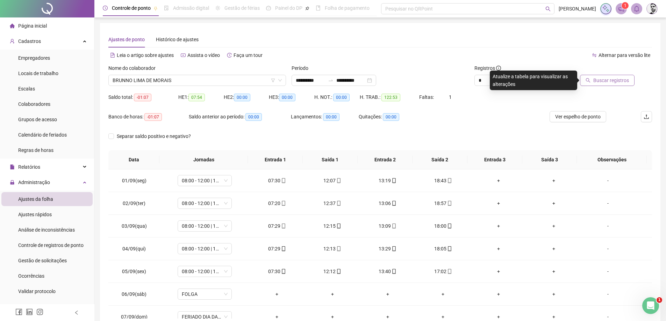
click at [615, 81] on span "Buscar registros" at bounding box center [611, 81] width 36 height 8
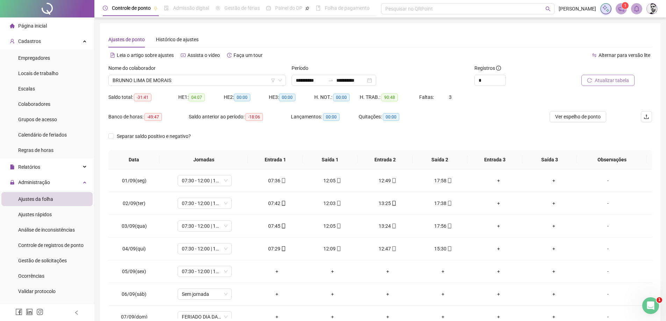
click at [608, 79] on span "Atualizar tabela" at bounding box center [612, 81] width 34 height 8
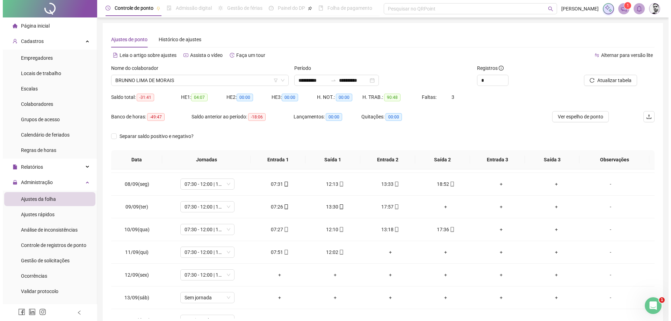
scroll to position [155, 0]
click at [40, 259] on span "Gestão de solicitações" at bounding box center [42, 261] width 49 height 6
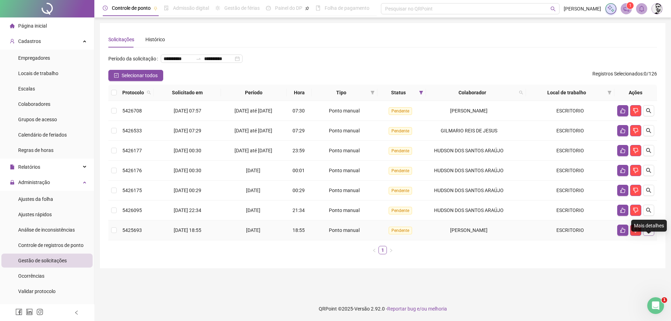
click at [647, 233] on icon "search" at bounding box center [649, 231] width 6 height 6
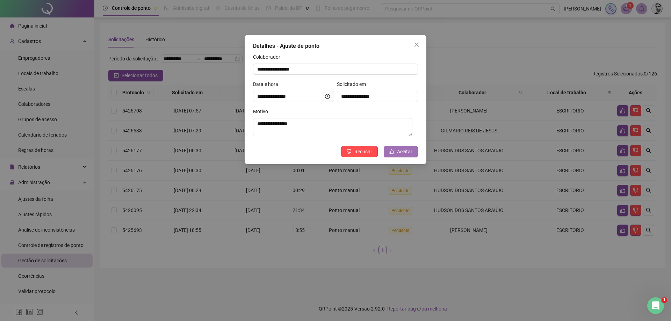
click at [412, 152] on button "Aceitar" at bounding box center [401, 151] width 34 height 11
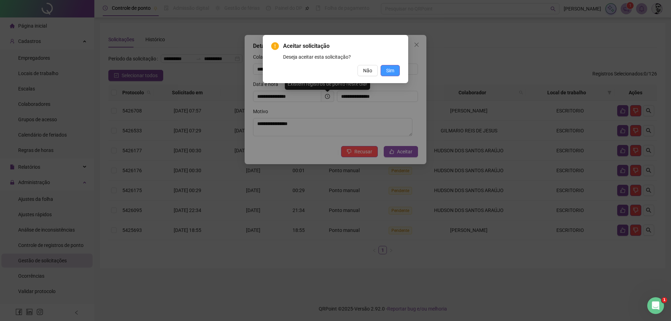
click at [390, 71] on span "Sim" at bounding box center [390, 71] width 8 height 8
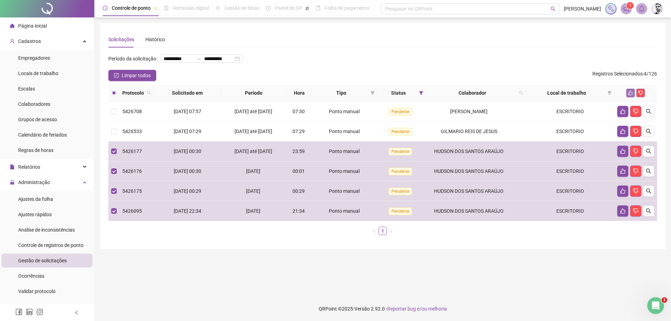
click at [632, 95] on icon "like" at bounding box center [630, 93] width 5 height 5
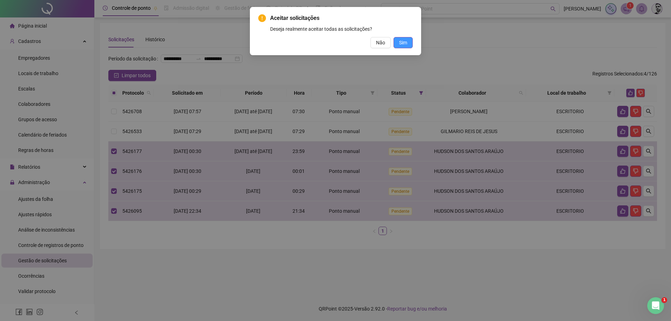
click at [402, 41] on span "Sim" at bounding box center [403, 43] width 8 height 8
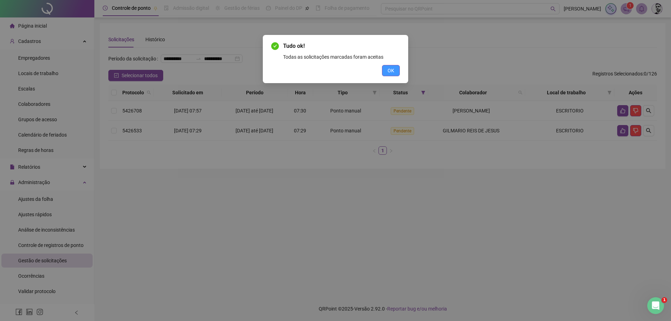
click at [393, 75] on button "OK" at bounding box center [391, 70] width 18 height 11
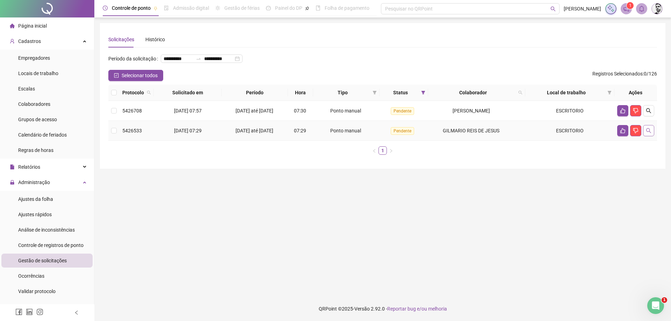
click at [651, 136] on button "button" at bounding box center [648, 130] width 11 height 11
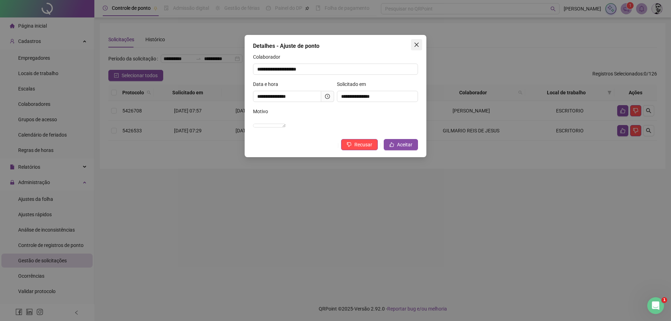
click at [419, 44] on icon "close" at bounding box center [417, 45] width 6 height 6
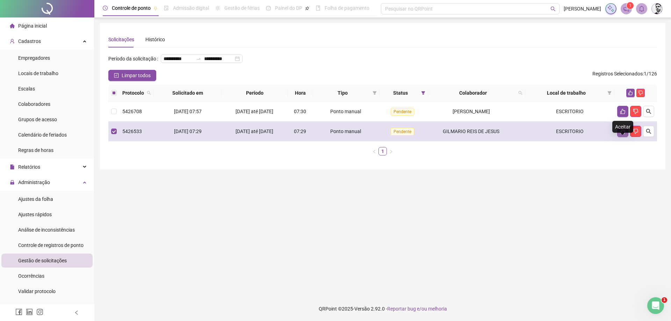
click at [622, 134] on icon "like" at bounding box center [623, 132] width 6 height 6
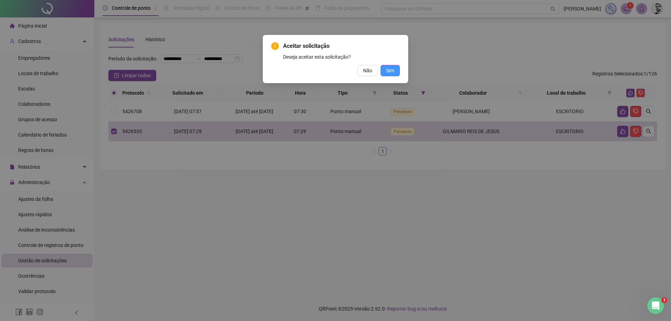
click at [392, 68] on span "Sim" at bounding box center [390, 71] width 8 height 8
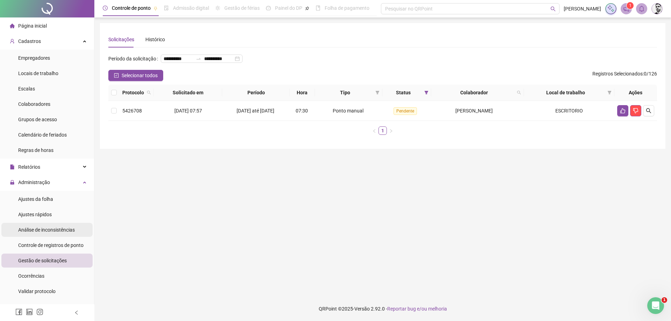
click at [42, 233] on span "Análise de inconsistências" at bounding box center [46, 230] width 57 height 6
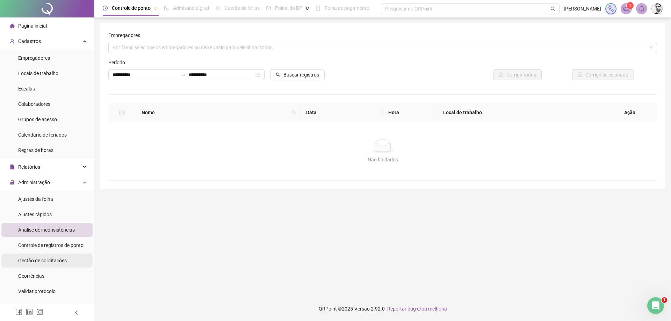
click at [58, 259] on span "Gestão de solicitações" at bounding box center [42, 261] width 49 height 6
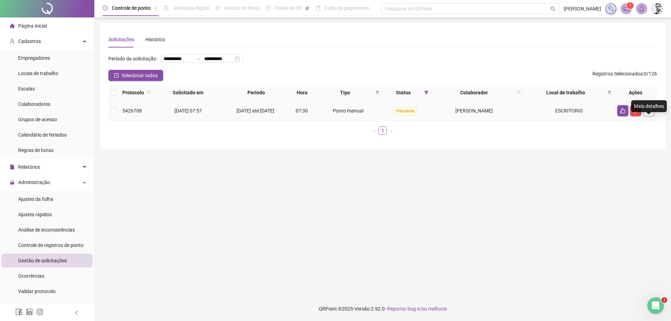
click at [645, 116] on button "button" at bounding box center [648, 110] width 11 height 11
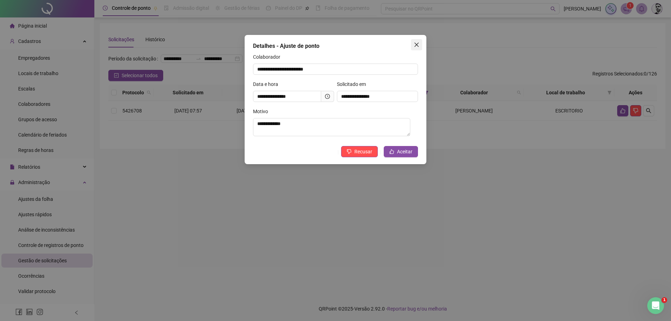
click at [416, 45] on icon "close" at bounding box center [417, 45] width 4 height 4
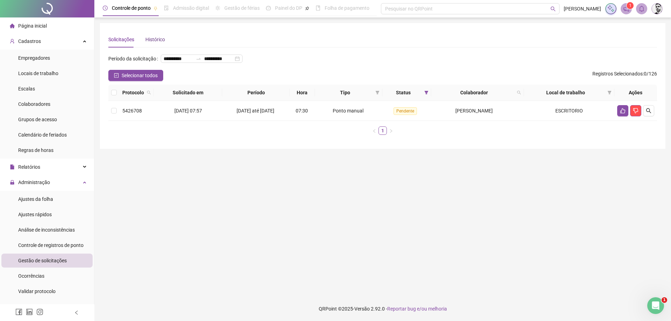
click at [150, 36] on div "Histórico" at bounding box center [155, 40] width 20 height 8
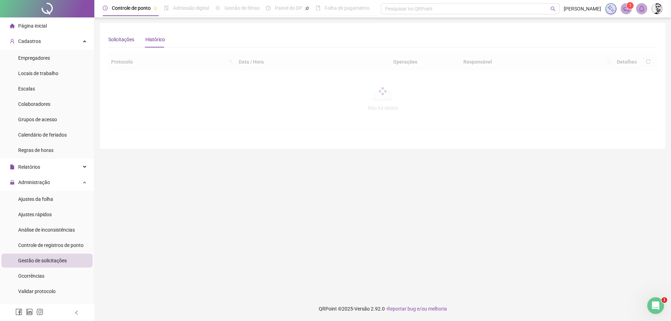
click at [122, 39] on div "Solicitações" at bounding box center [121, 40] width 26 height 8
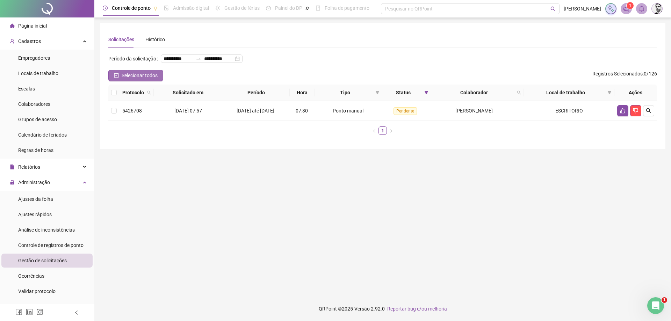
click at [142, 79] on span "Selecionar todos" at bounding box center [140, 76] width 36 height 8
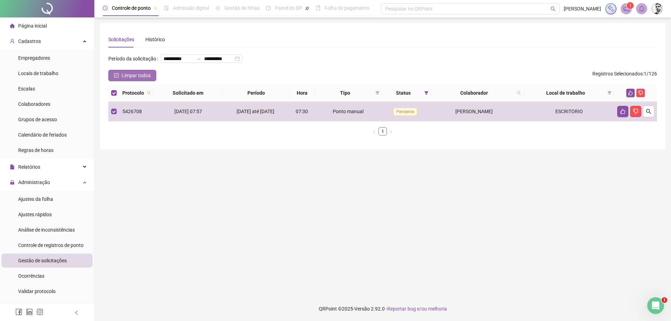
click at [142, 79] on span "Limpar todos" at bounding box center [136, 76] width 29 height 8
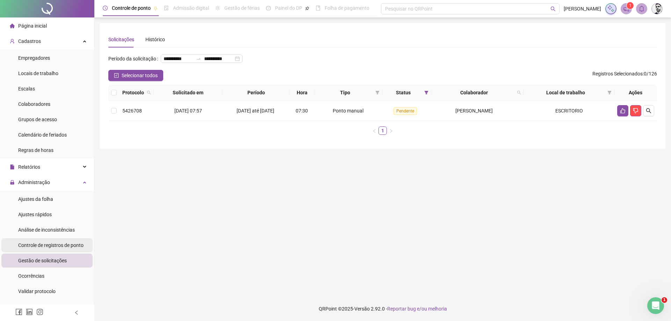
click at [20, 239] on div "Controle de registros de ponto" at bounding box center [50, 245] width 65 height 14
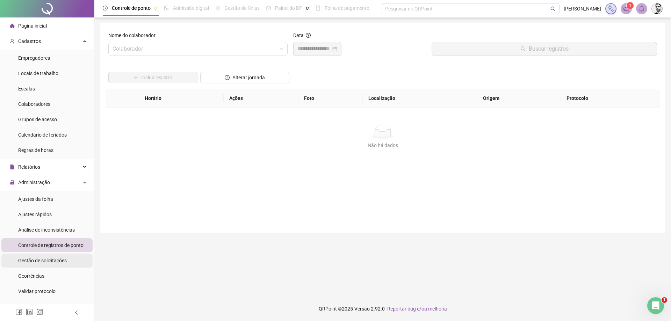
click at [38, 260] on span "Gestão de solicitações" at bounding box center [42, 261] width 49 height 6
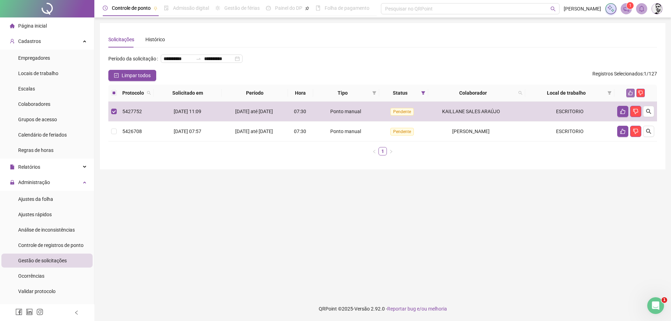
click at [631, 95] on icon "like" at bounding box center [630, 93] width 5 height 5
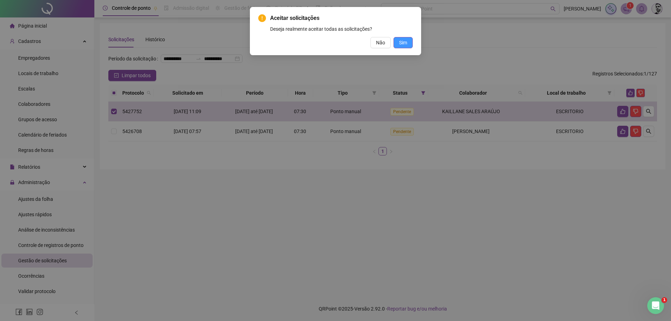
click at [408, 45] on button "Sim" at bounding box center [403, 42] width 19 height 11
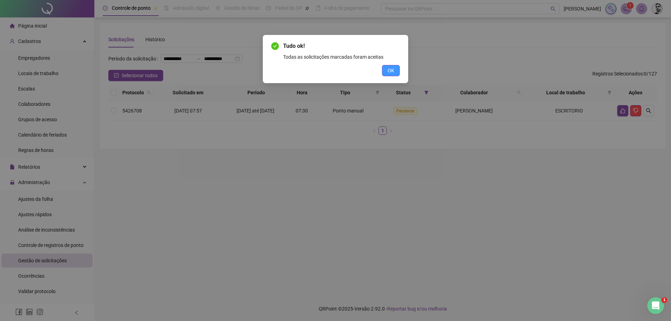
click at [391, 70] on span "OK" at bounding box center [391, 71] width 7 height 8
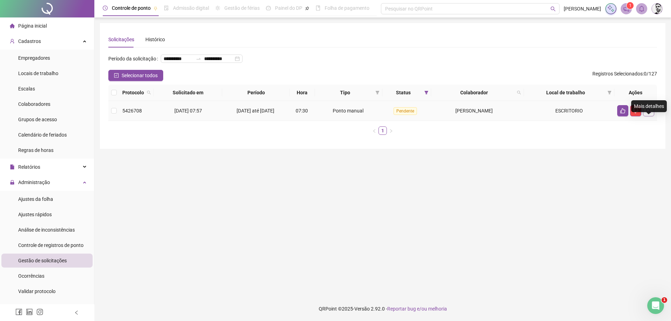
click at [653, 116] on button "button" at bounding box center [648, 110] width 11 height 11
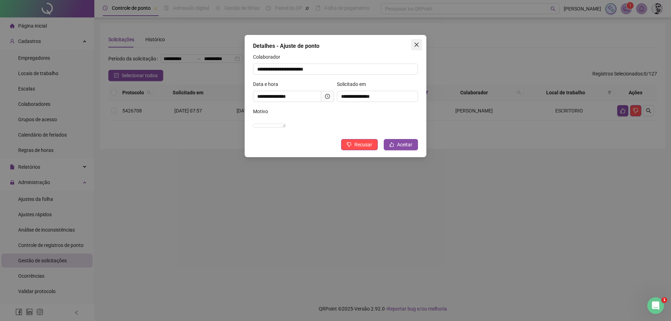
click at [414, 42] on icon "close" at bounding box center [417, 45] width 6 height 6
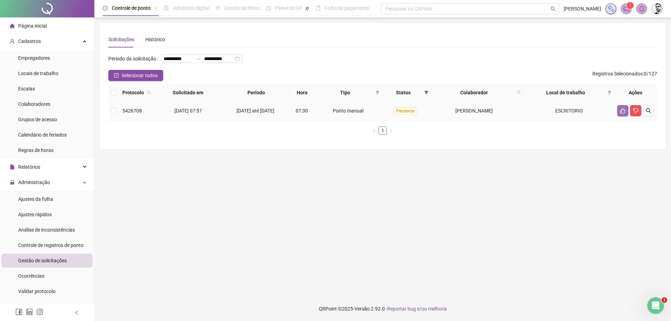
click at [623, 114] on icon "like" at bounding box center [623, 111] width 6 height 6
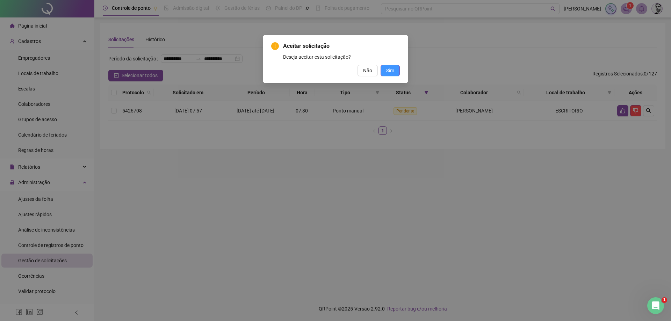
click at [394, 70] on span "Sim" at bounding box center [390, 71] width 8 height 8
